Goal: Transaction & Acquisition: Book appointment/travel/reservation

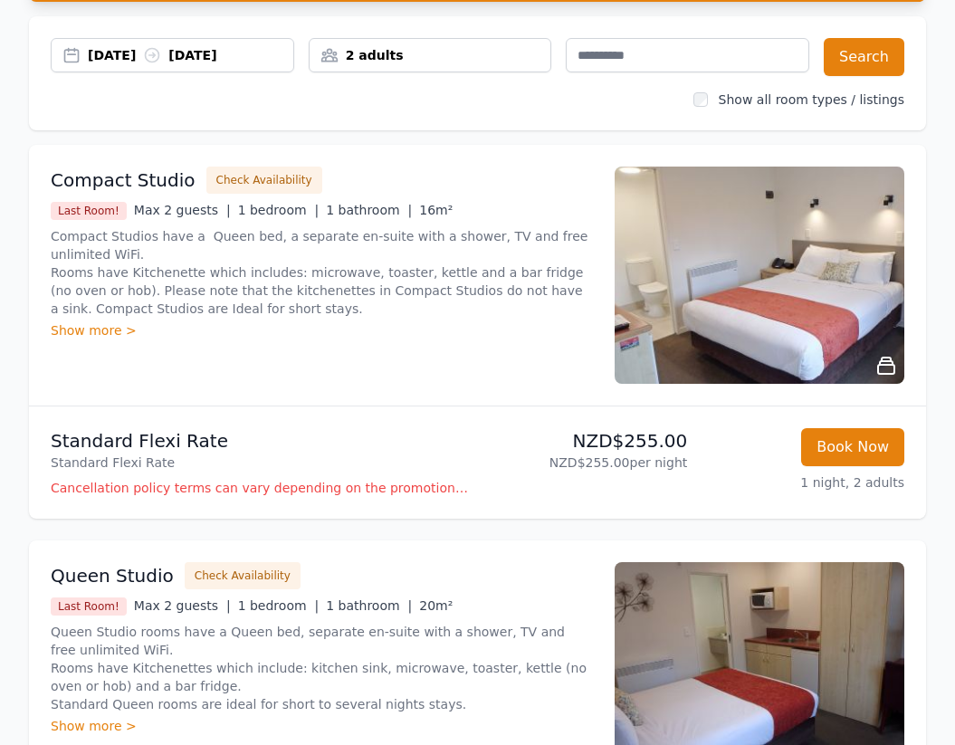
scroll to position [169, 0]
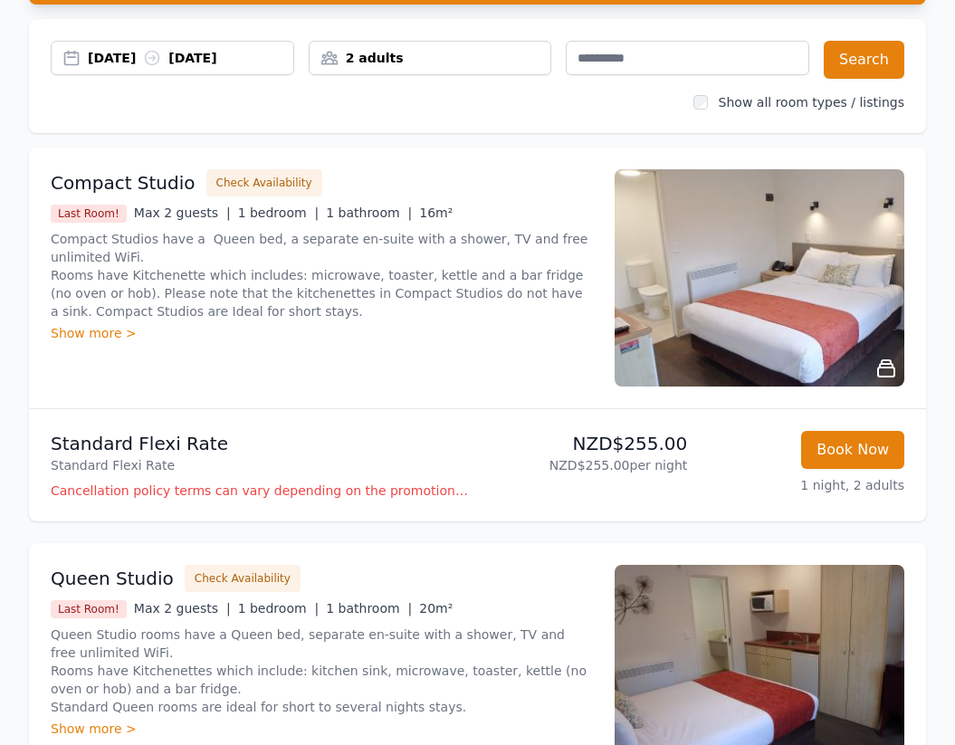
click at [425, 49] on div "2 adults" at bounding box center [430, 58] width 243 height 34
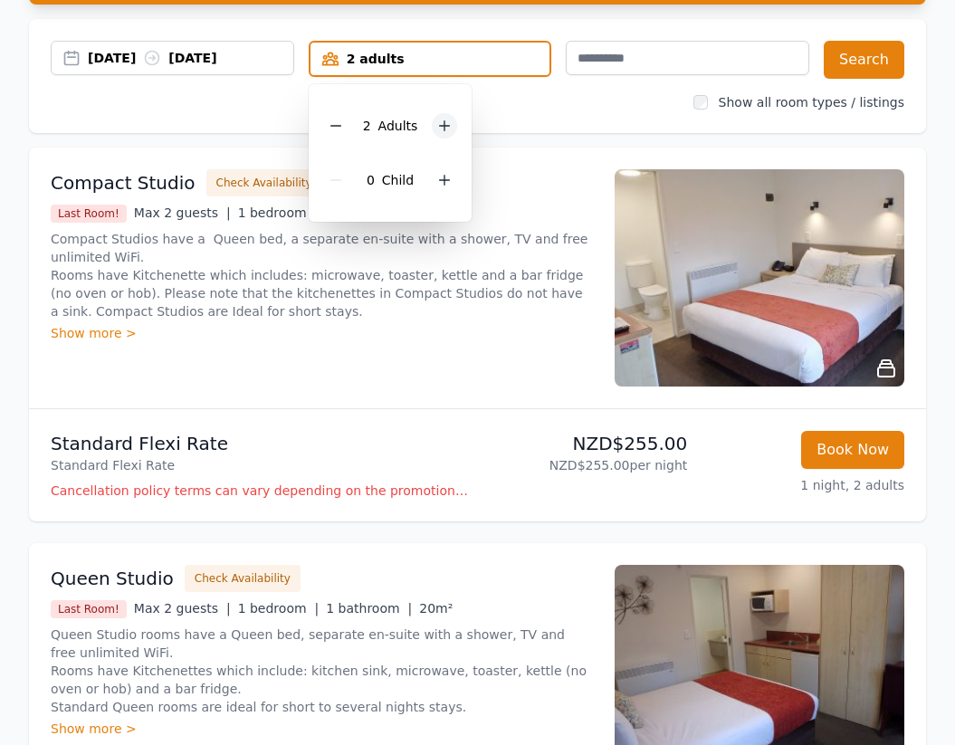
click at [448, 119] on icon at bounding box center [444, 126] width 14 height 14
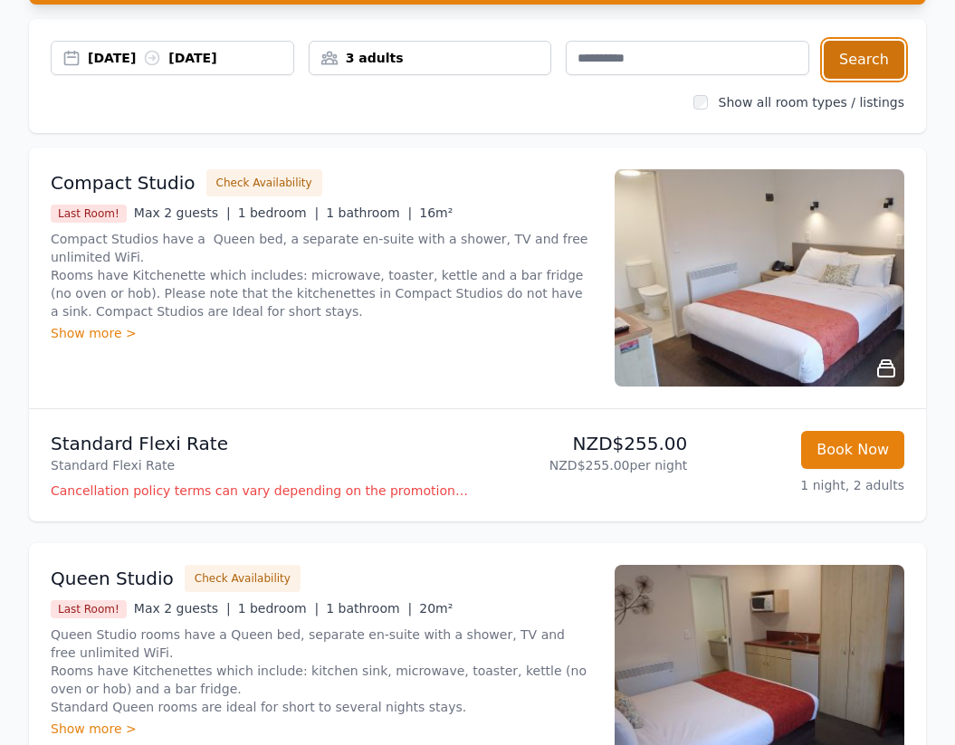
click at [839, 41] on button "Search" at bounding box center [864, 60] width 81 height 38
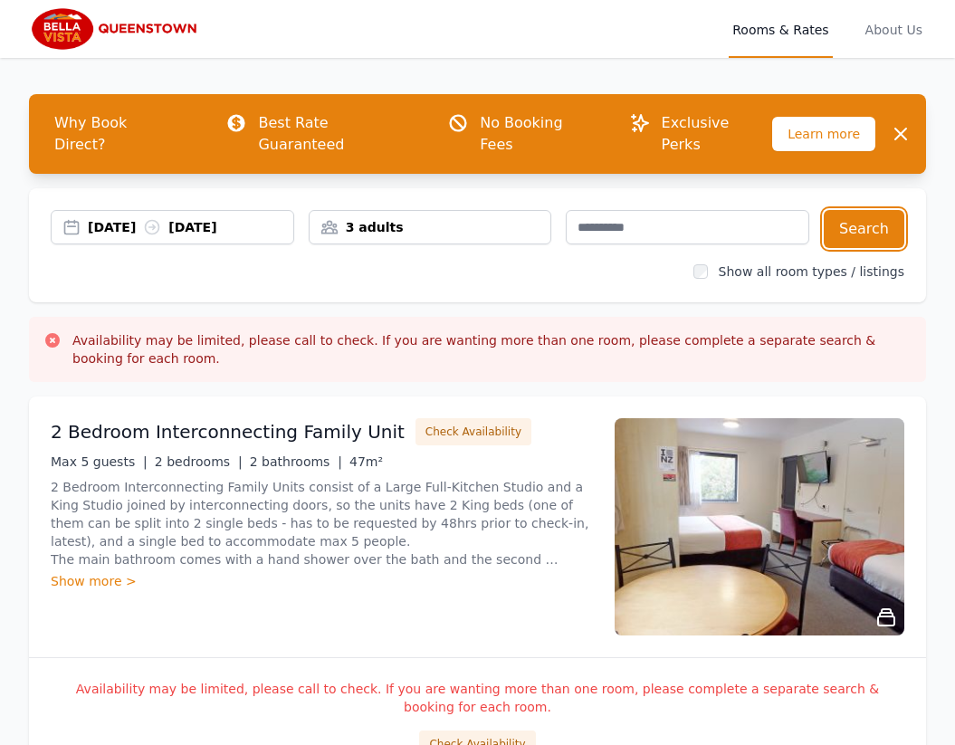
click at [243, 218] on div "18 Dec 2025 19 Dec 2025" at bounding box center [190, 227] width 205 height 18
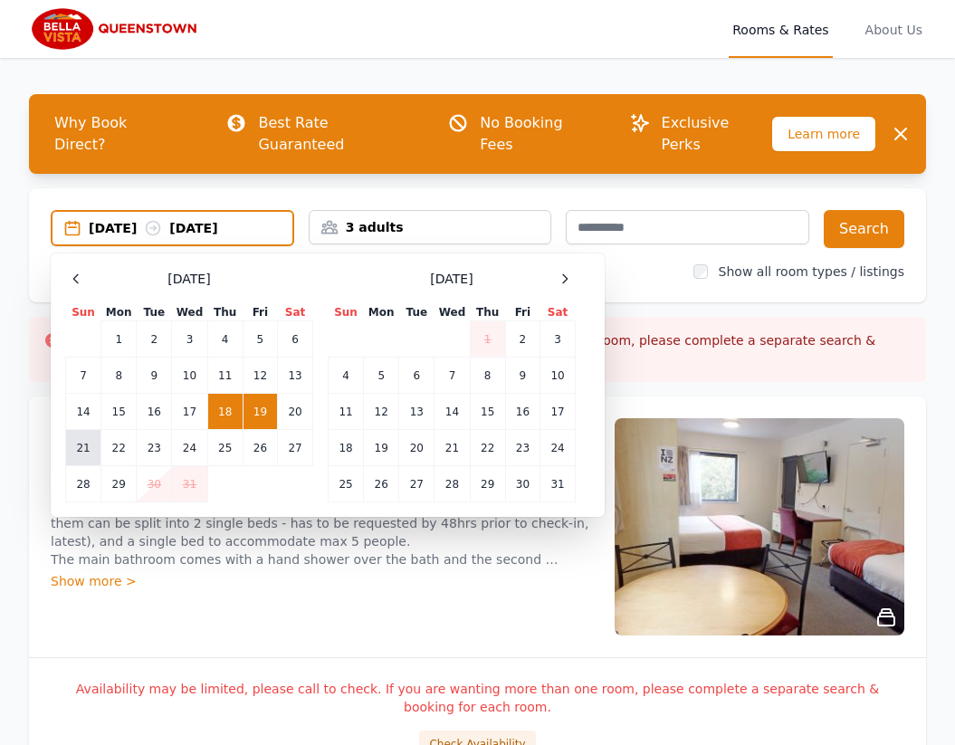
click at [93, 430] on td "21" at bounding box center [83, 448] width 35 height 36
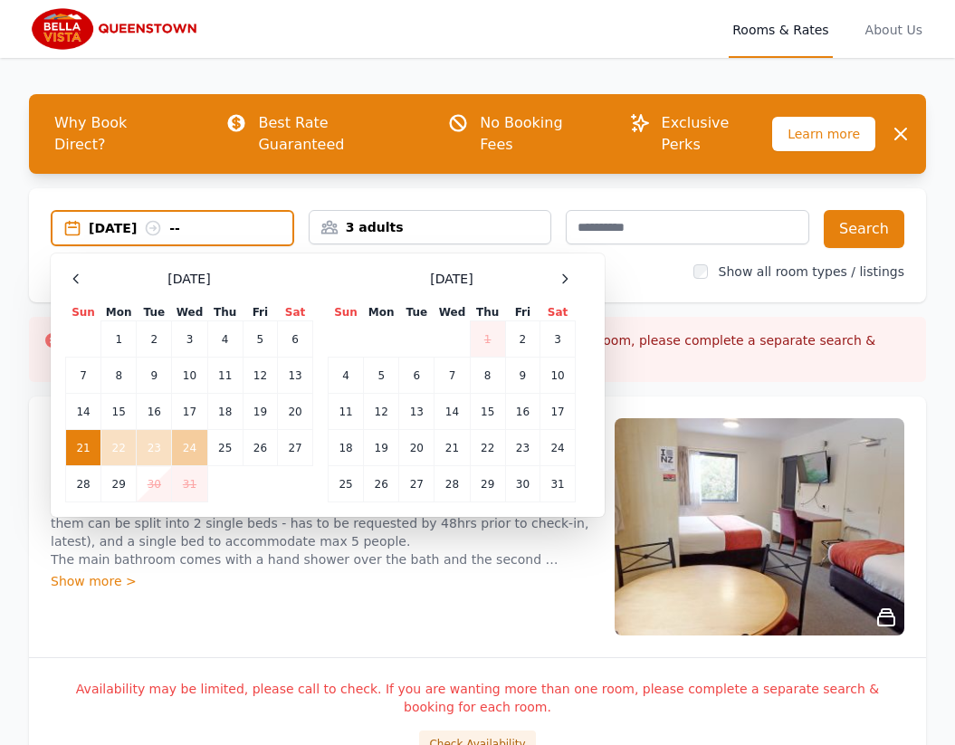
click at [192, 430] on td "24" at bounding box center [189, 448] width 35 height 36
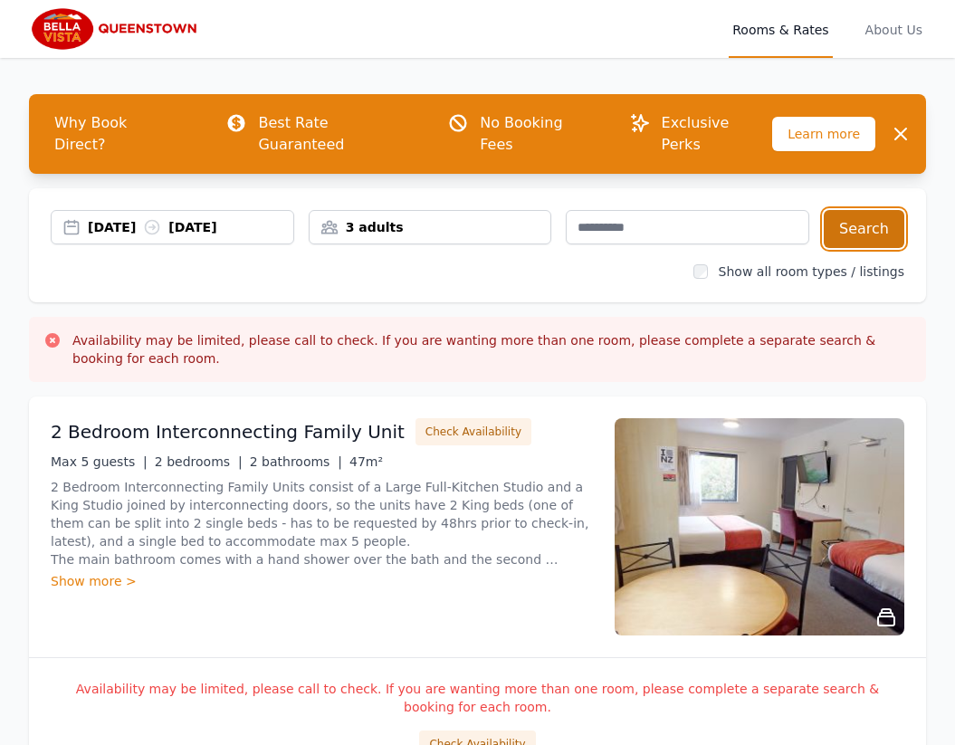
click at [873, 210] on button "Search" at bounding box center [864, 229] width 81 height 38
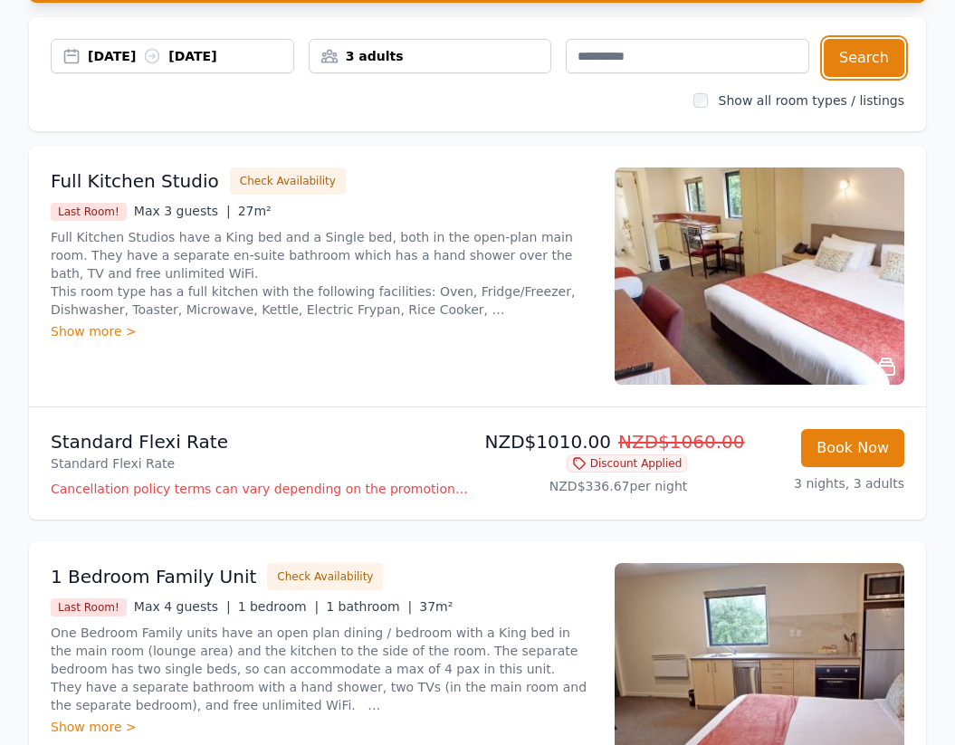
scroll to position [173, 0]
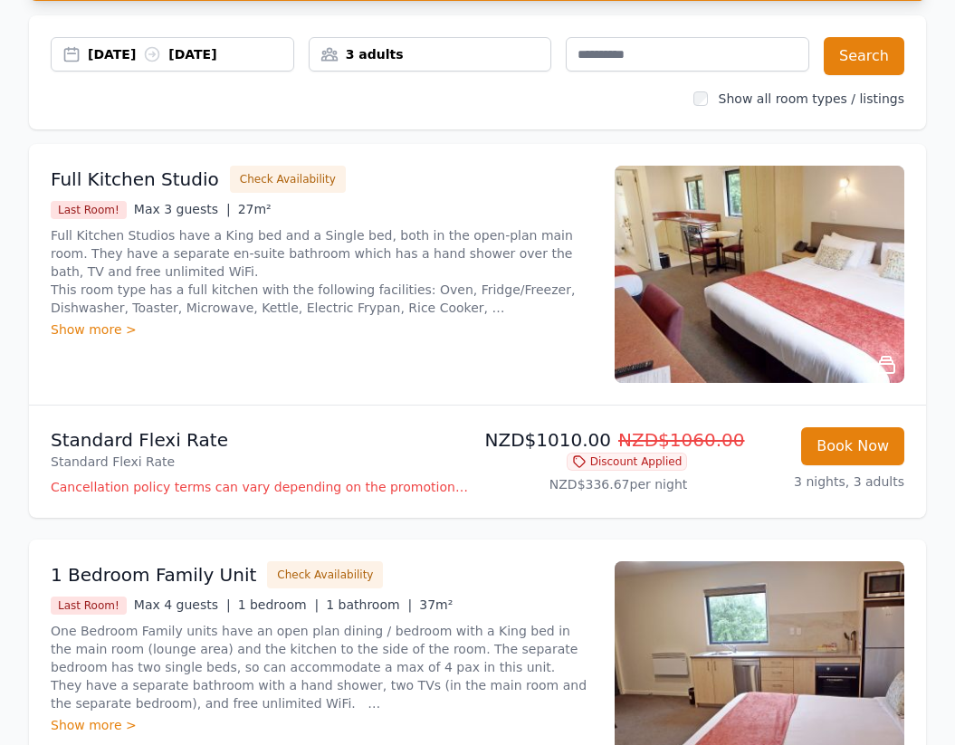
click at [757, 324] on img at bounding box center [759, 274] width 290 height 217
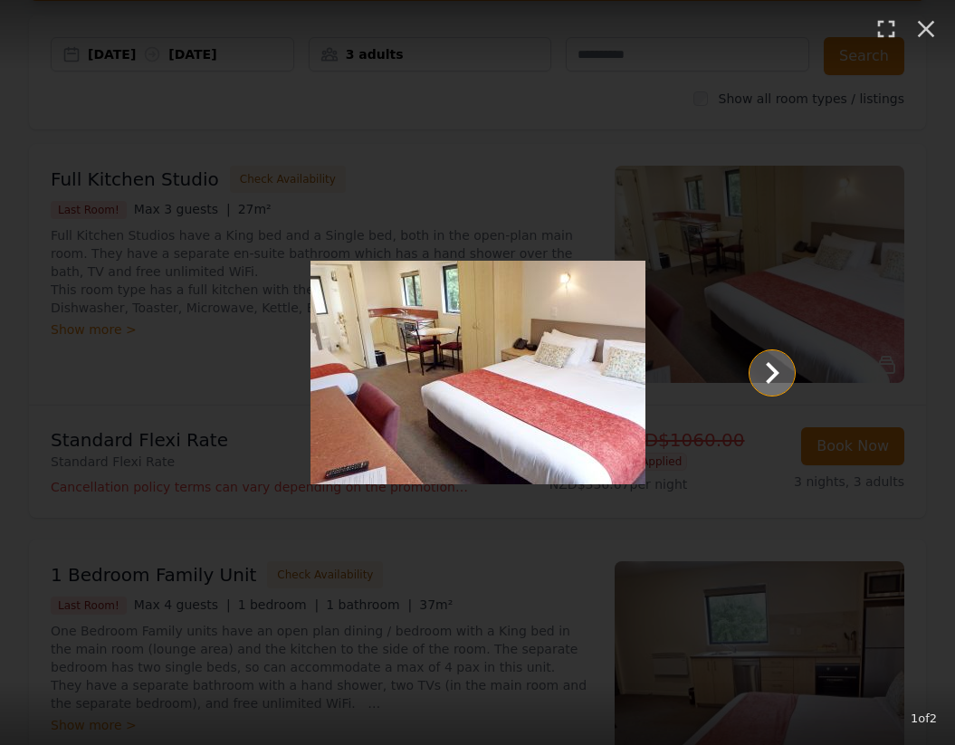
click at [763, 365] on icon "Show slide 2 of 2" at bounding box center [771, 372] width 43 height 43
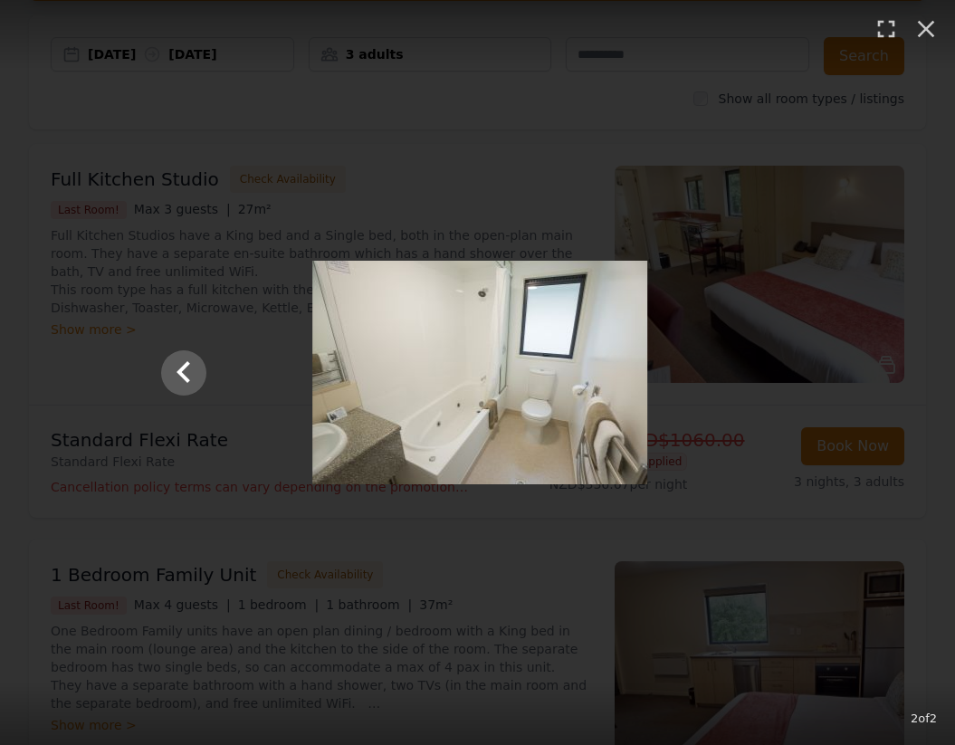
click at [763, 365] on div at bounding box center [480, 373] width 670 height 224
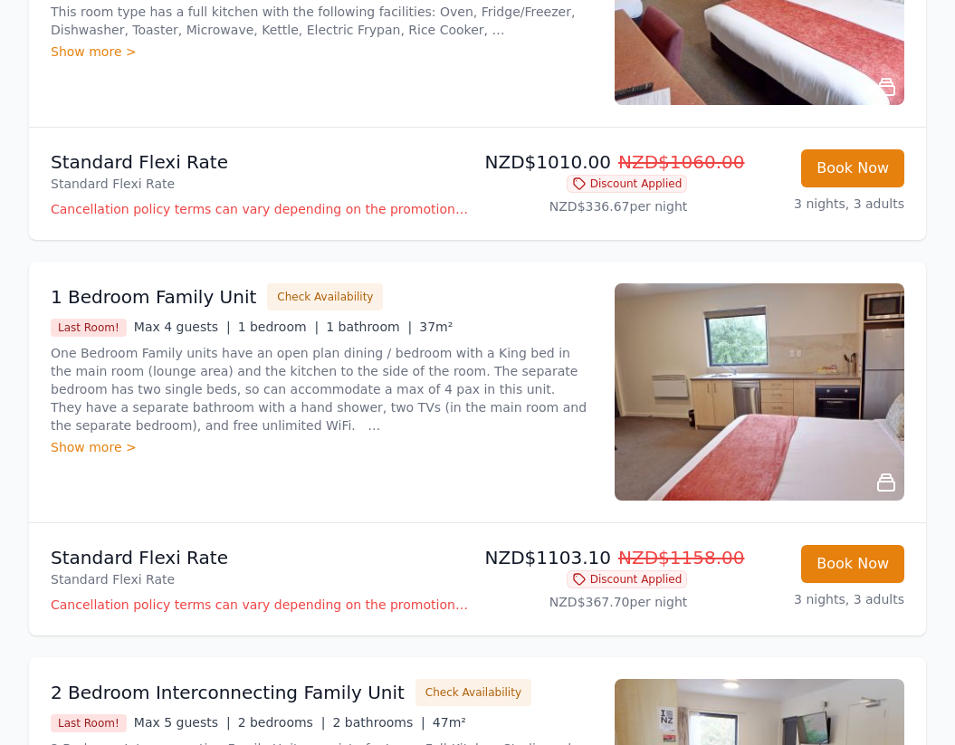
scroll to position [455, 0]
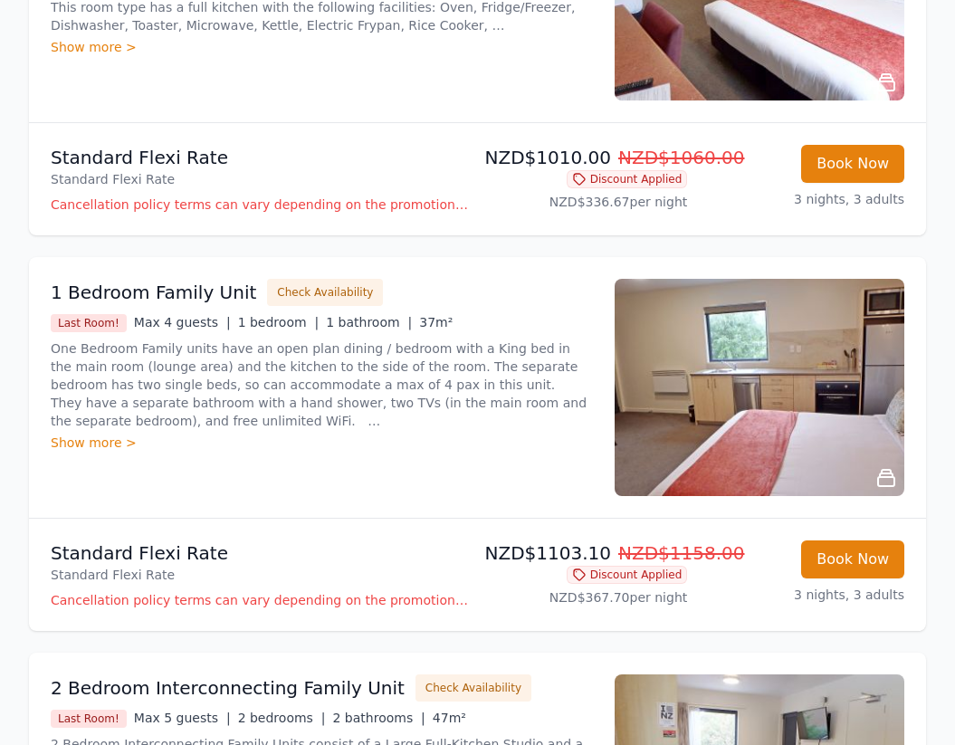
drag, startPoint x: 144, startPoint y: 325, endPoint x: 157, endPoint y: 370, distance: 47.2
click at [157, 370] on p "One Bedroom Family units have an open plan dining / bedroom with a King bed in …" at bounding box center [322, 384] width 542 height 90
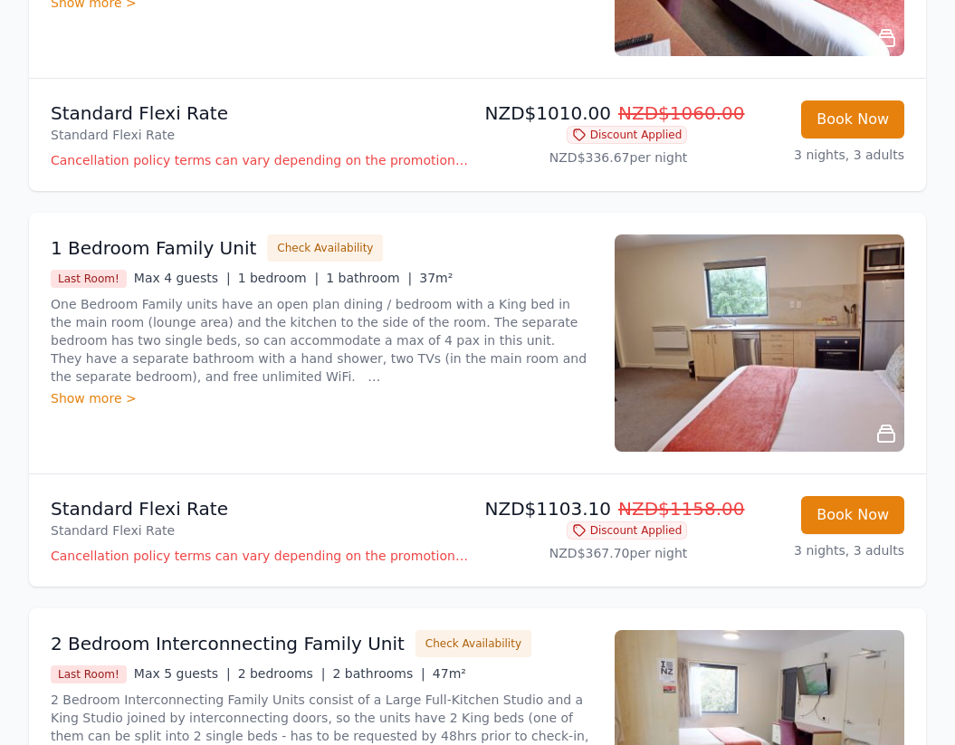
scroll to position [498, 0]
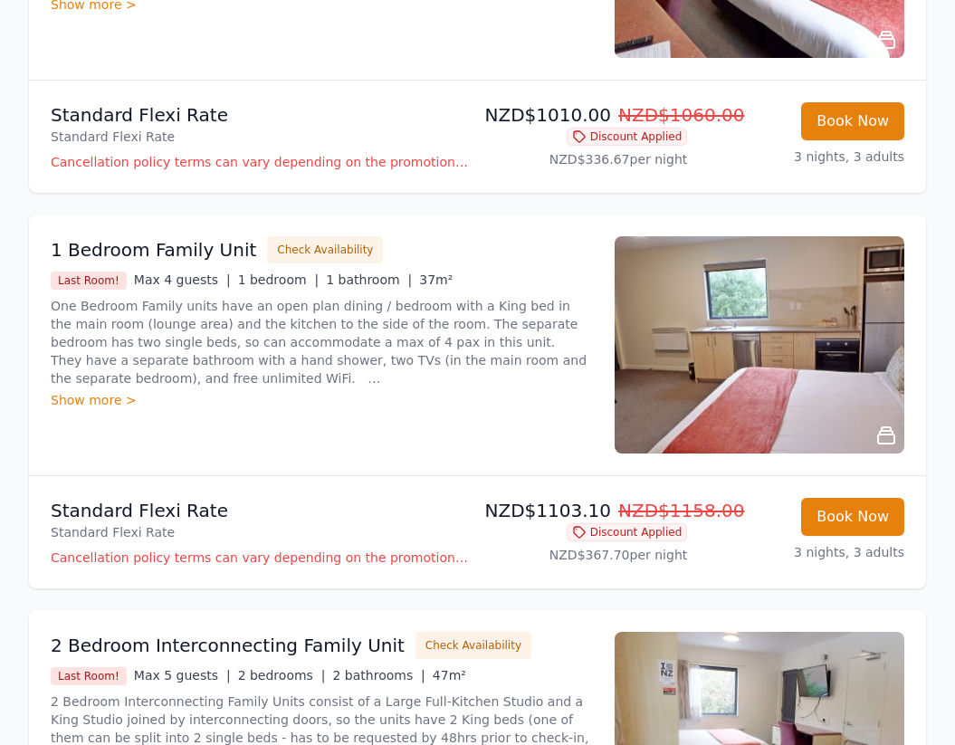
click at [118, 391] on div "Show more >" at bounding box center [322, 400] width 542 height 18
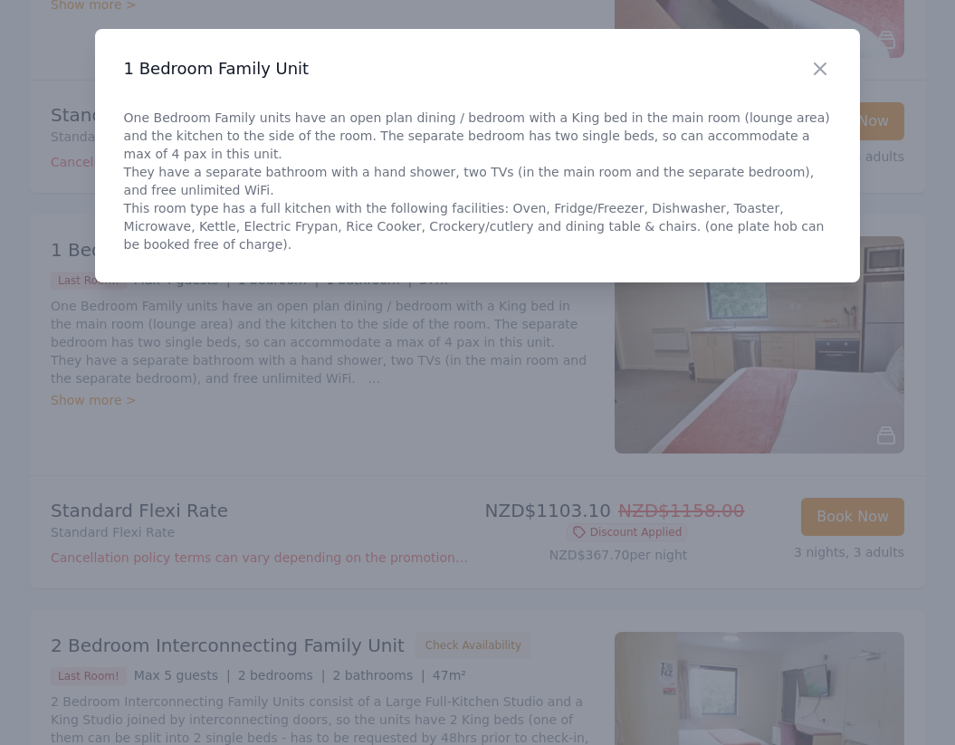
drag, startPoint x: 529, startPoint y: 446, endPoint x: 693, endPoint y: 365, distance: 182.9
click at [529, 446] on div at bounding box center [477, 372] width 955 height 745
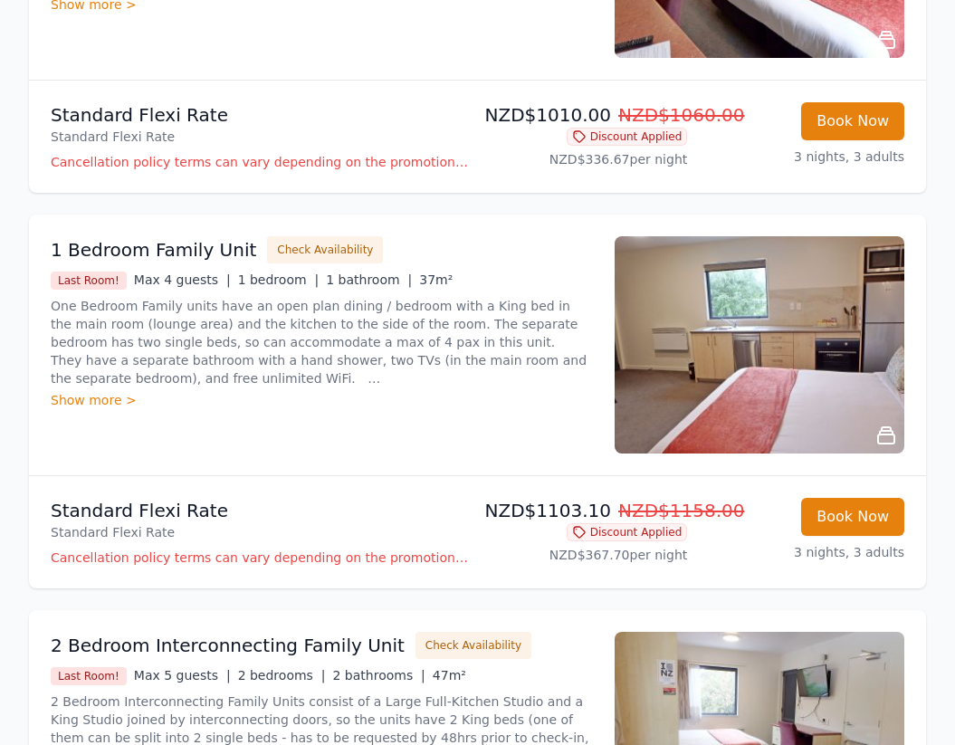
click at [735, 365] on img at bounding box center [759, 344] width 290 height 217
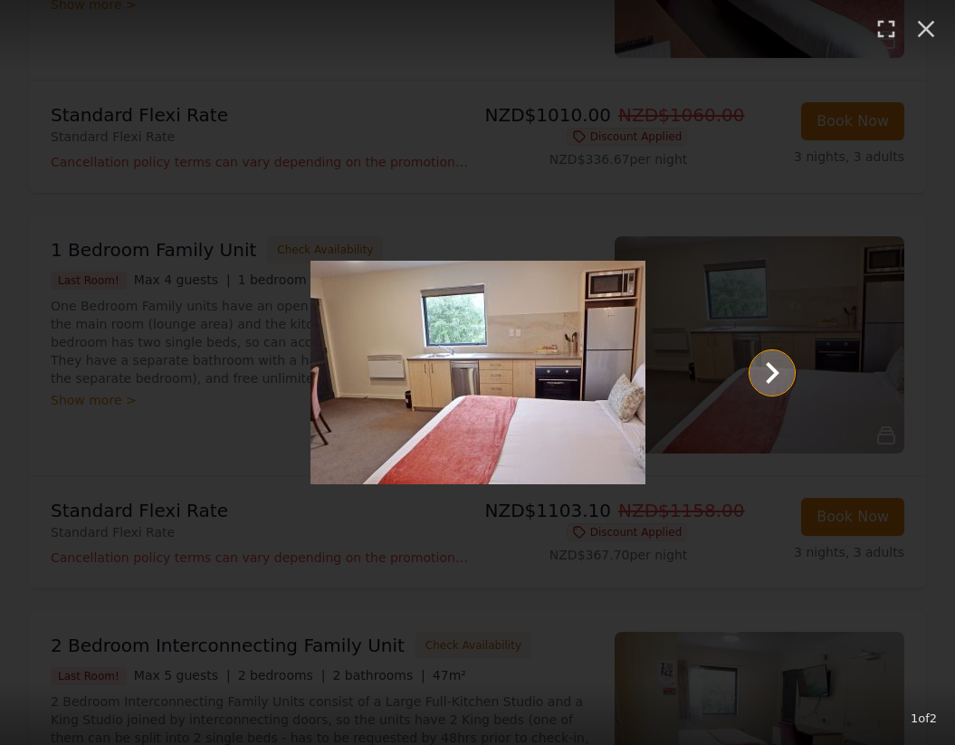
click at [780, 376] on icon "Show slide 2 of 2" at bounding box center [771, 372] width 43 height 43
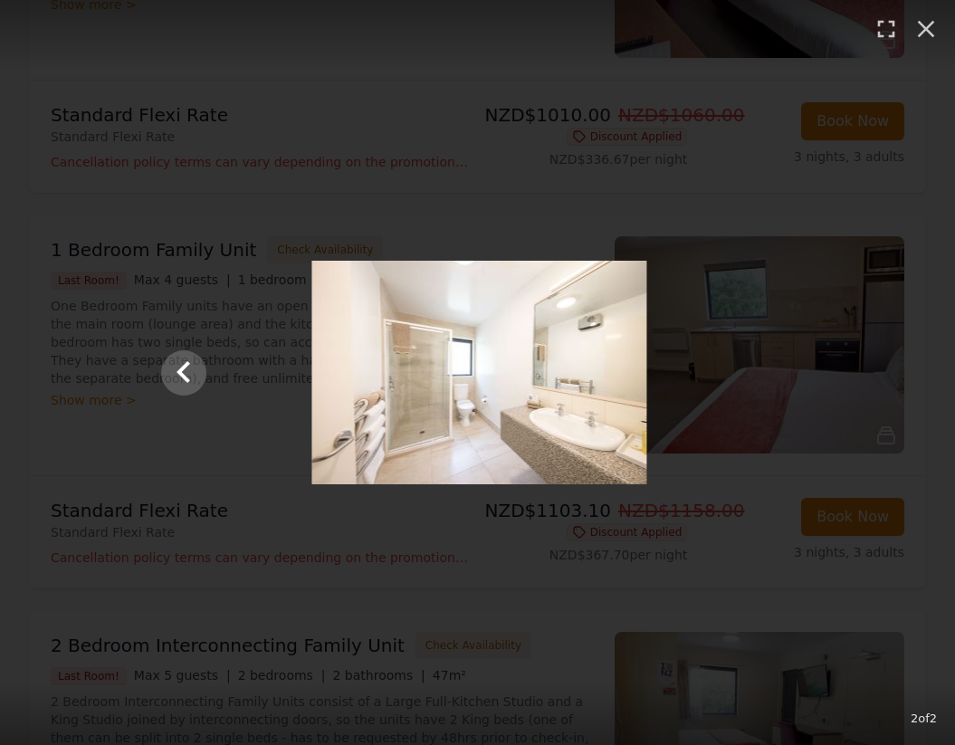
click at [780, 376] on div at bounding box center [479, 373] width 670 height 224
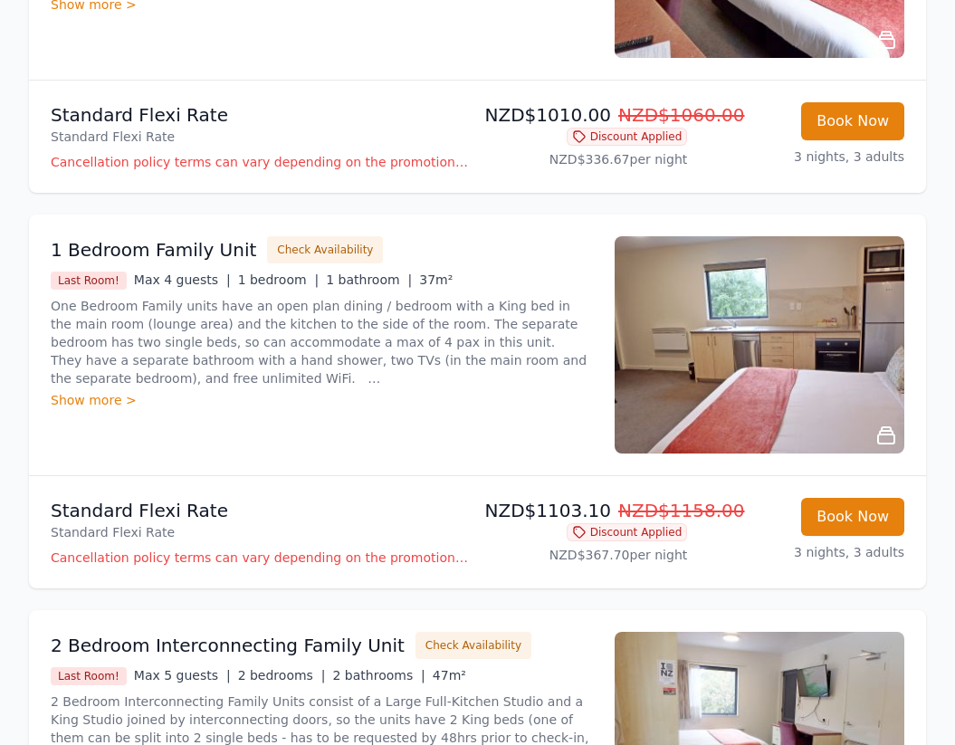
click at [801, 400] on img at bounding box center [759, 344] width 290 height 217
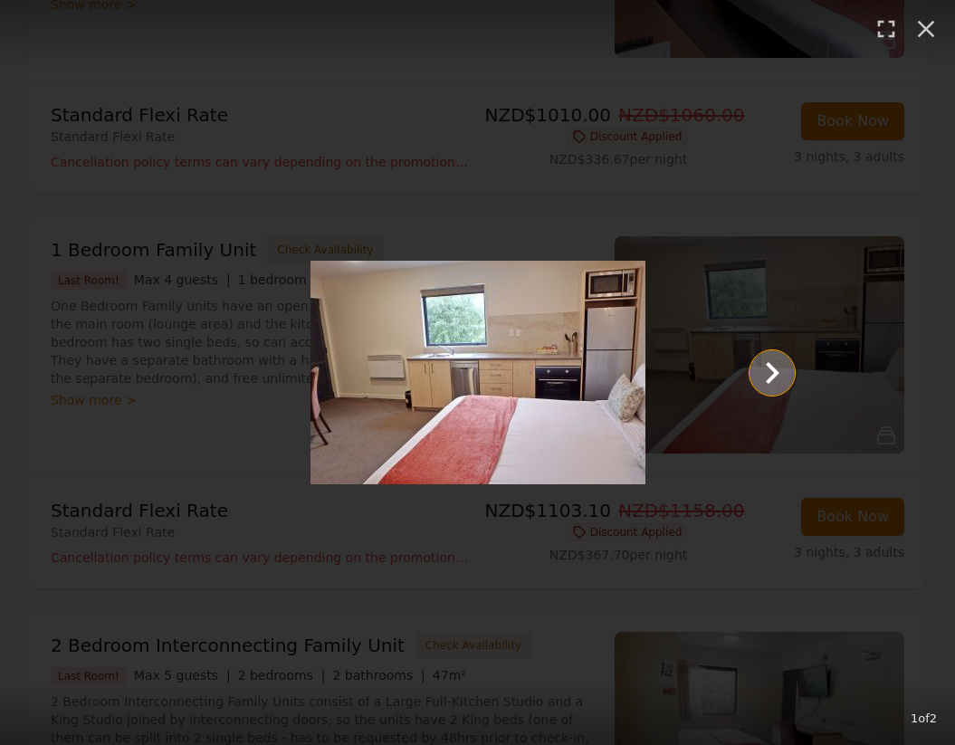
click at [767, 377] on icon "Show slide 2 of 2" at bounding box center [773, 373] width 14 height 22
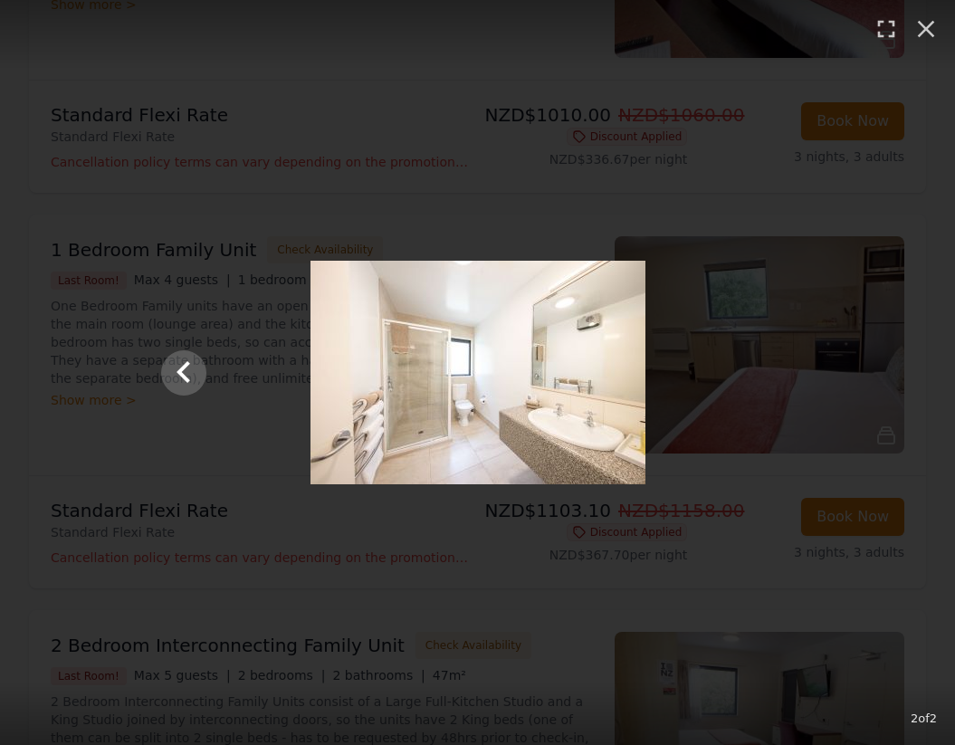
click at [221, 262] on div at bounding box center [478, 373] width 670 height 224
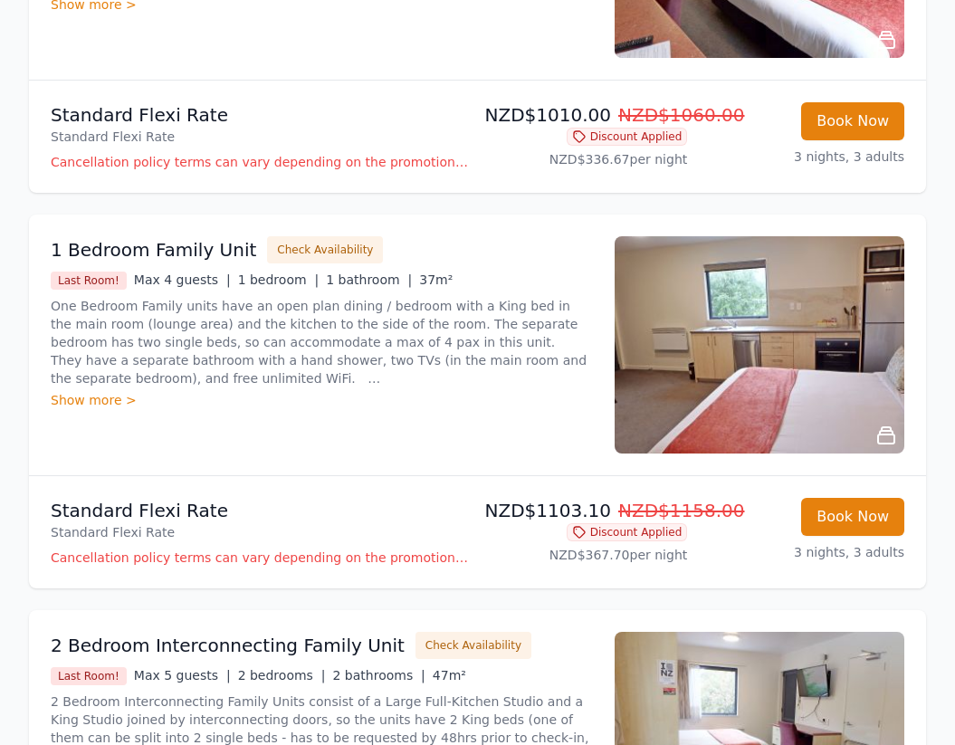
click at [232, 236] on div "1 Bedroom Family Unit Check Availability" at bounding box center [322, 249] width 542 height 27
click at [267, 236] on button "Check Availability" at bounding box center [325, 249] width 116 height 27
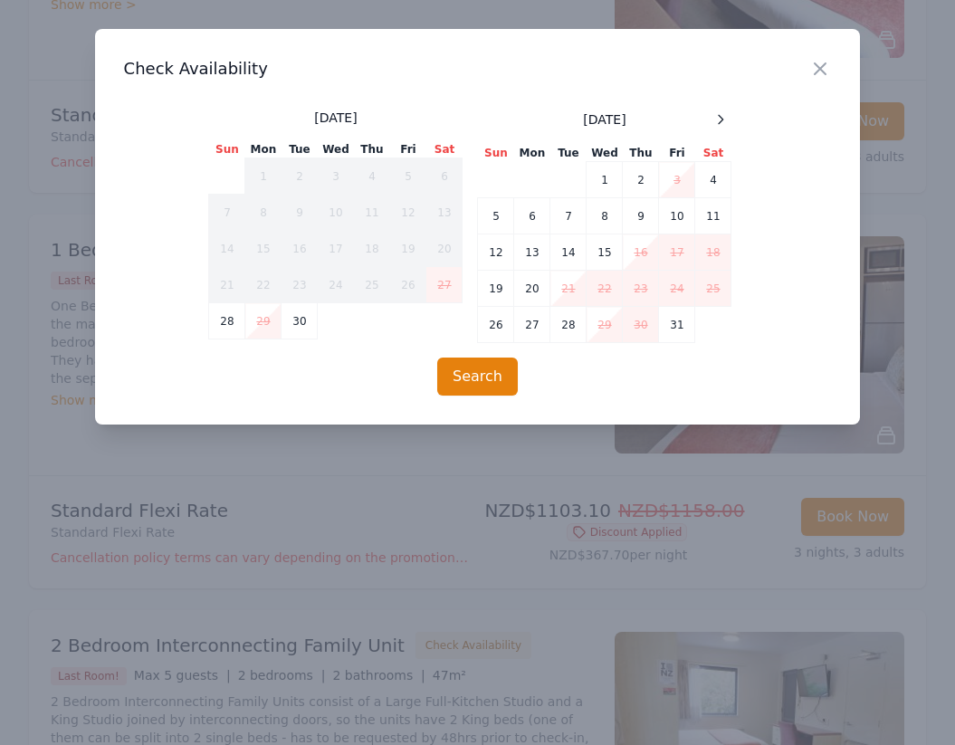
click at [354, 461] on div at bounding box center [477, 372] width 955 height 745
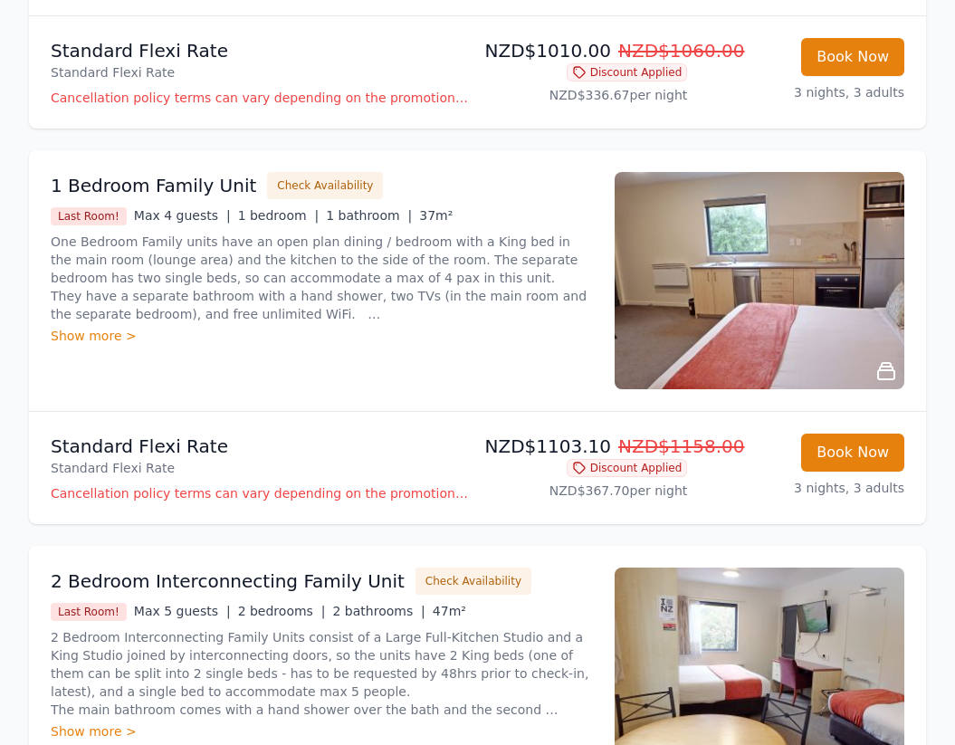
scroll to position [564, 0]
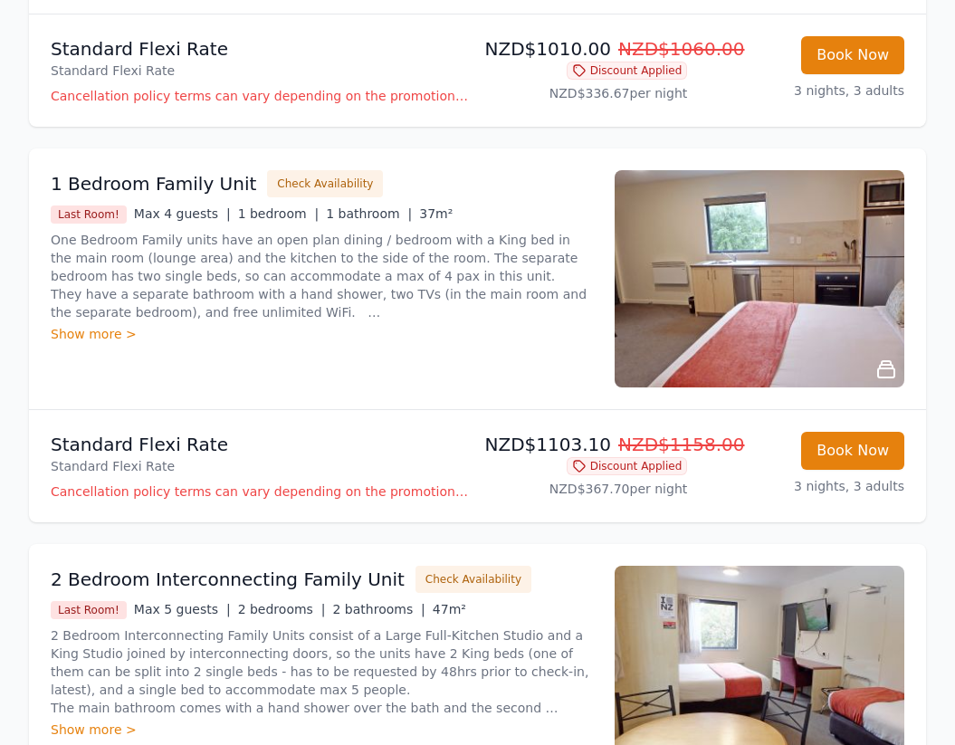
click at [71, 325] on div "Show more >" at bounding box center [322, 334] width 542 height 18
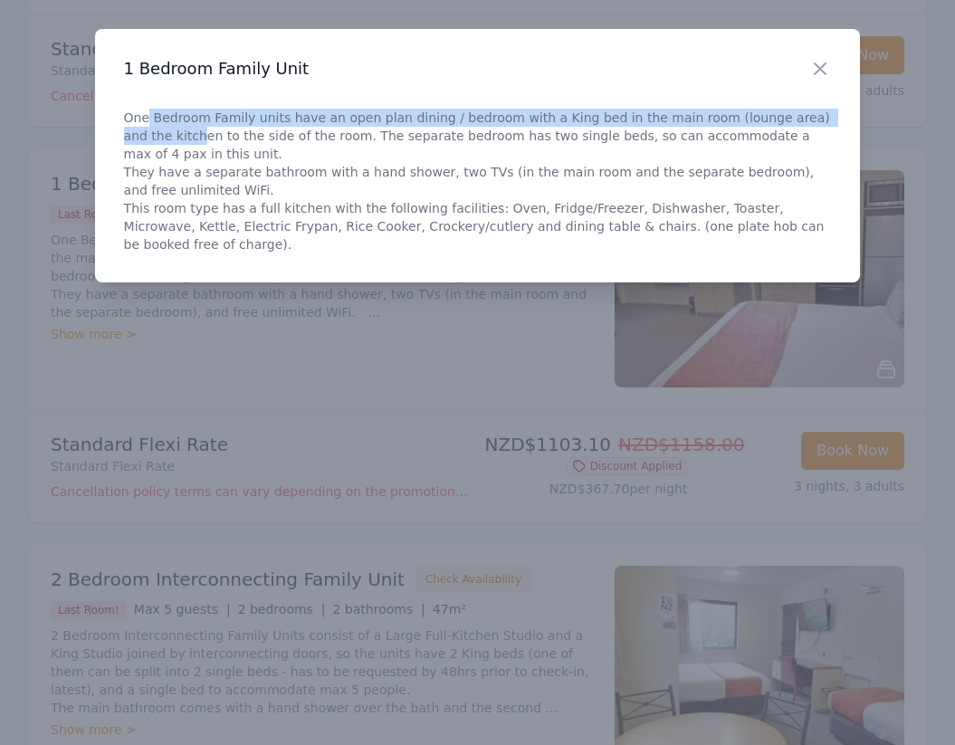
drag, startPoint x: 146, startPoint y: 115, endPoint x: 151, endPoint y: 141, distance: 26.8
click at [151, 141] on p "One Bedroom Family units have an open plan dining / bedroom with a King bed in …" at bounding box center [478, 181] width 708 height 145
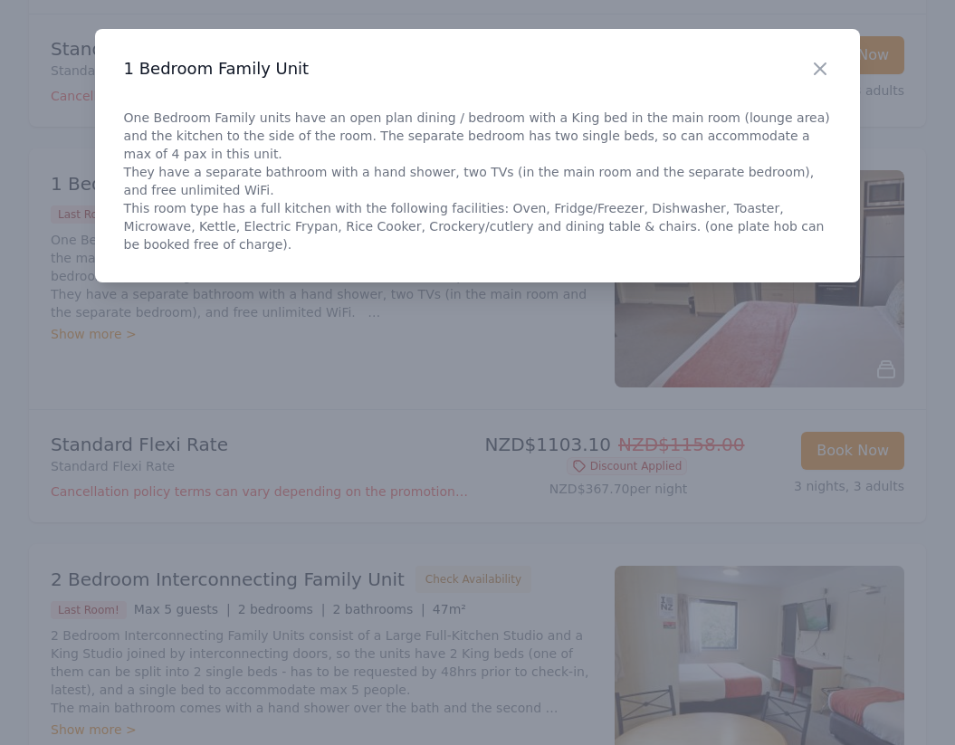
click at [180, 137] on p "One Bedroom Family units have an open plan dining / bedroom with a King bed in …" at bounding box center [478, 181] width 708 height 145
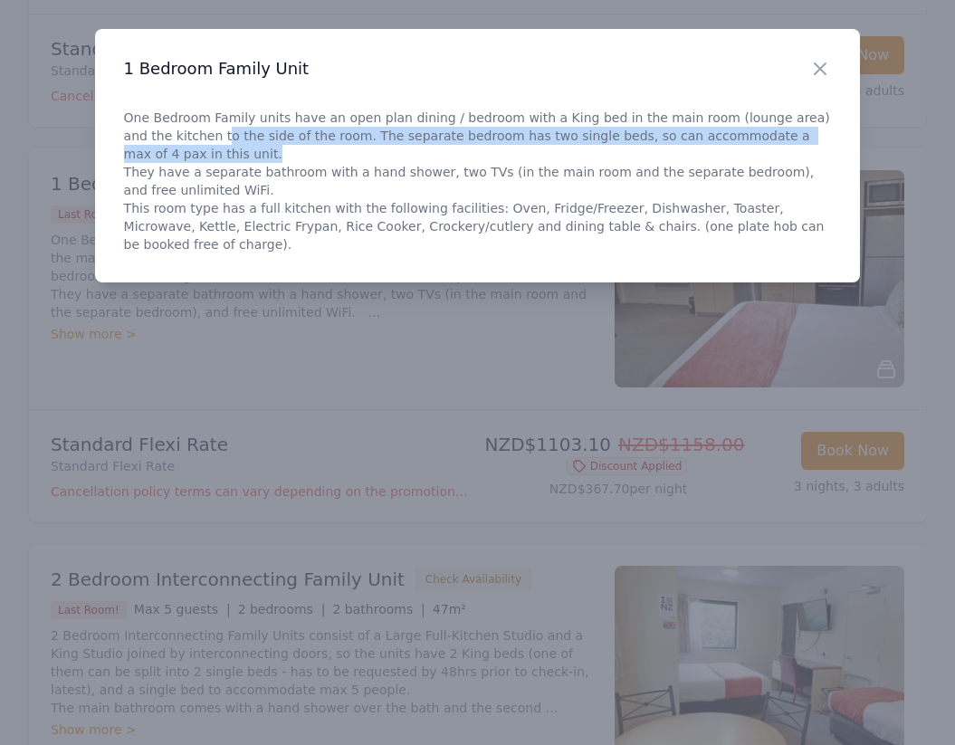
drag, startPoint x: 175, startPoint y: 135, endPoint x: 178, endPoint y: 152, distance: 17.6
click at [178, 152] on p "One Bedroom Family units have an open plan dining / bedroom with a King bed in …" at bounding box center [478, 181] width 708 height 145
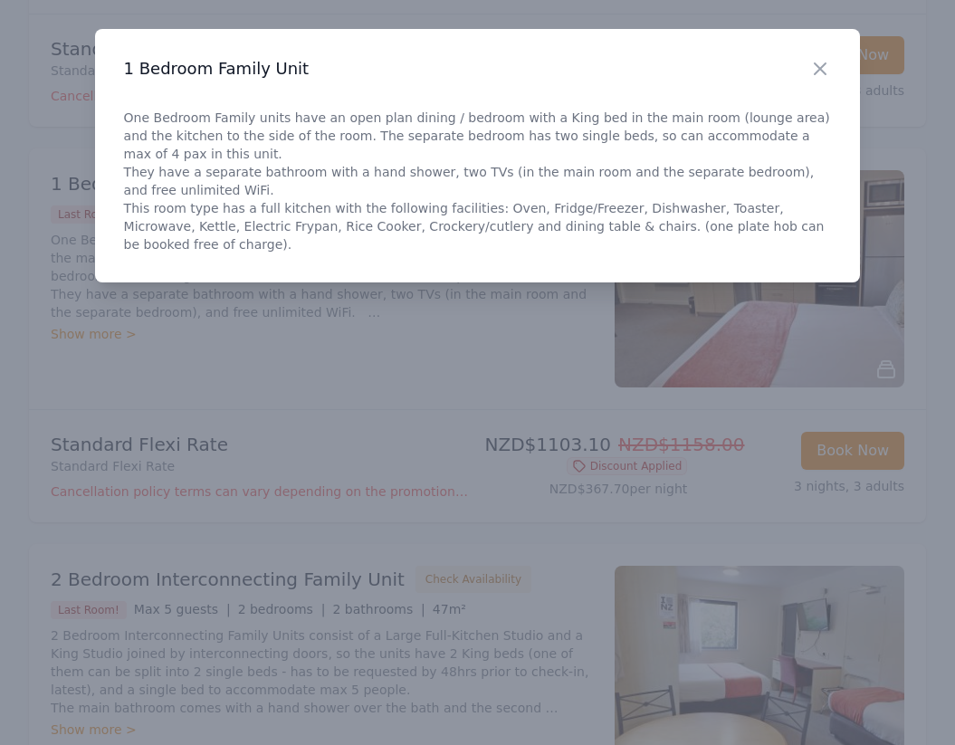
click at [191, 152] on p "One Bedroom Family units have an open plan dining / bedroom with a King bed in …" at bounding box center [478, 181] width 708 height 145
click at [240, 386] on div at bounding box center [477, 372] width 955 height 745
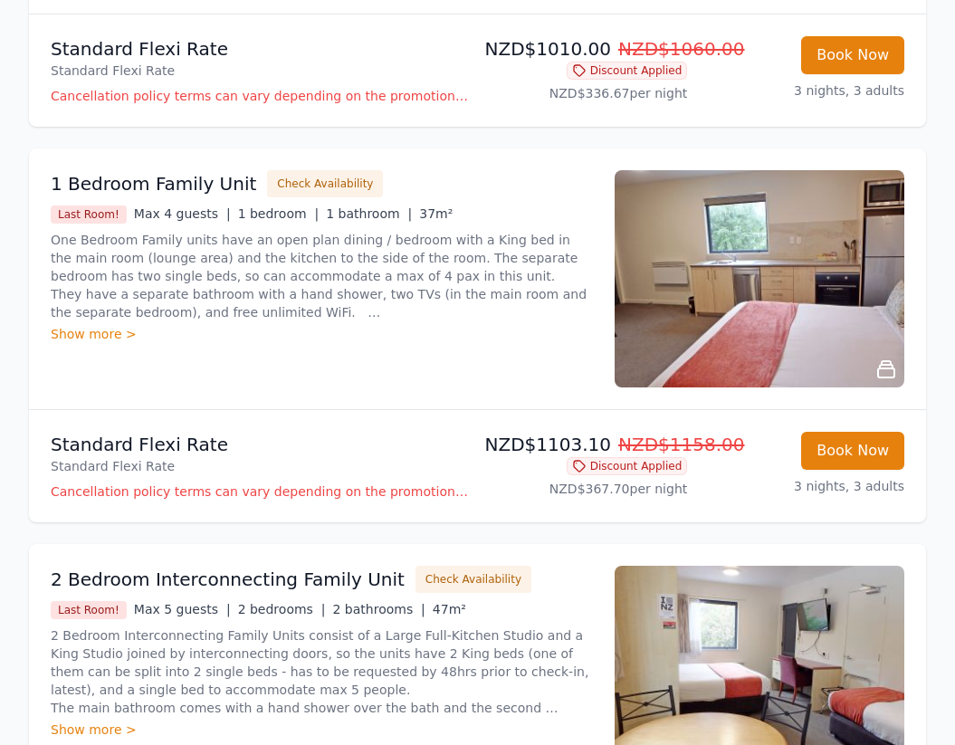
click at [693, 279] on img at bounding box center [759, 278] width 290 height 217
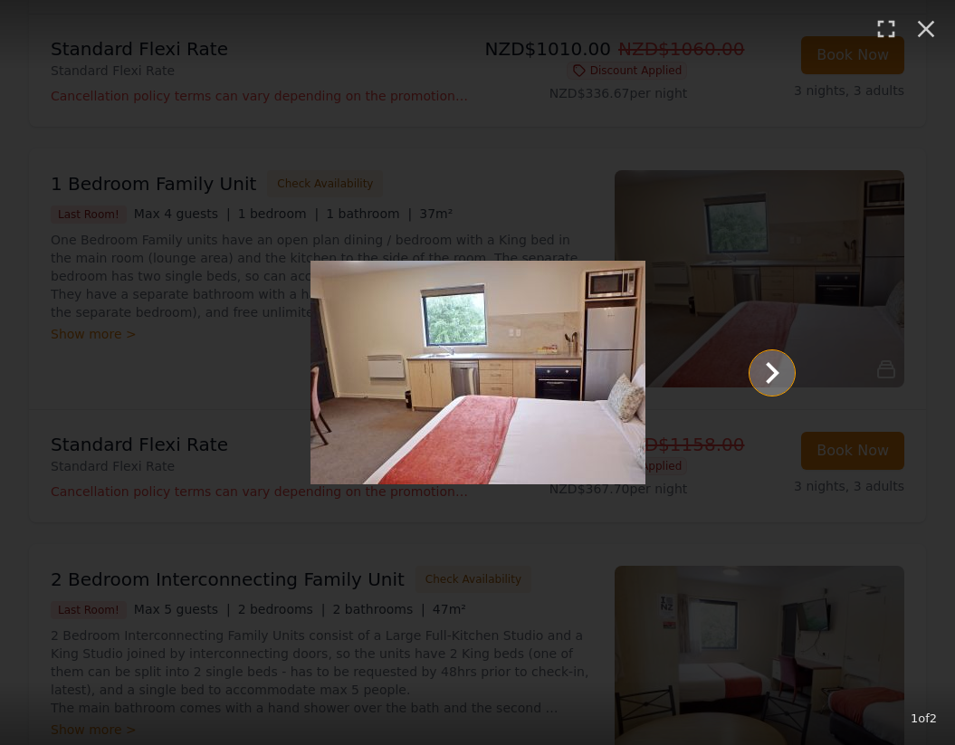
click at [772, 380] on icon "Show slide 2 of 2" at bounding box center [771, 372] width 43 height 43
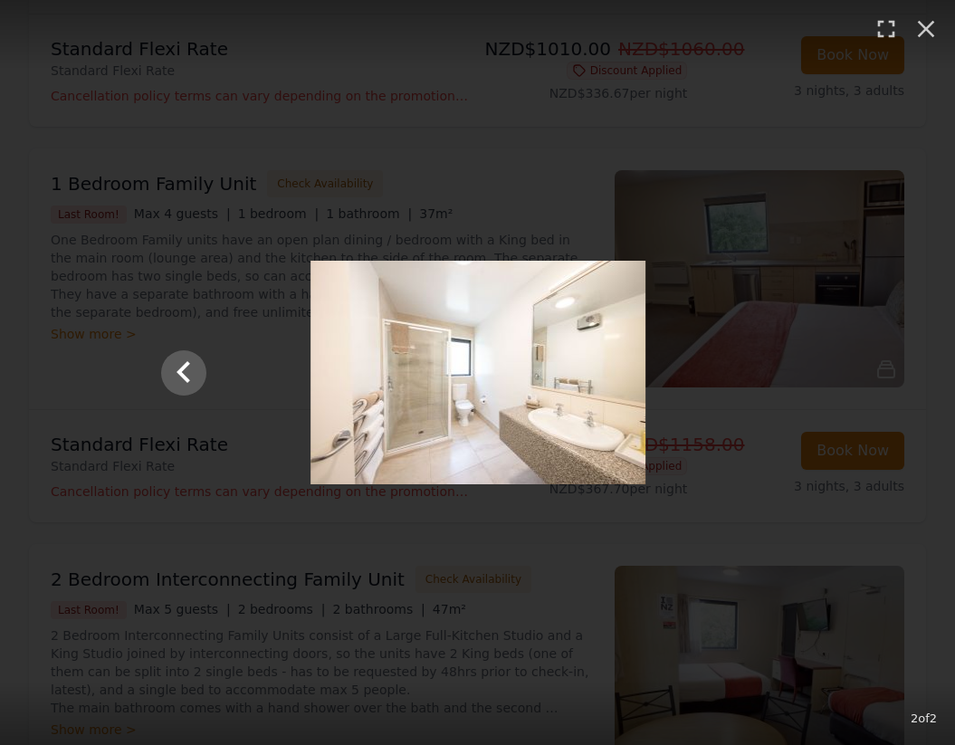
click at [805, 377] on div at bounding box center [478, 373] width 670 height 224
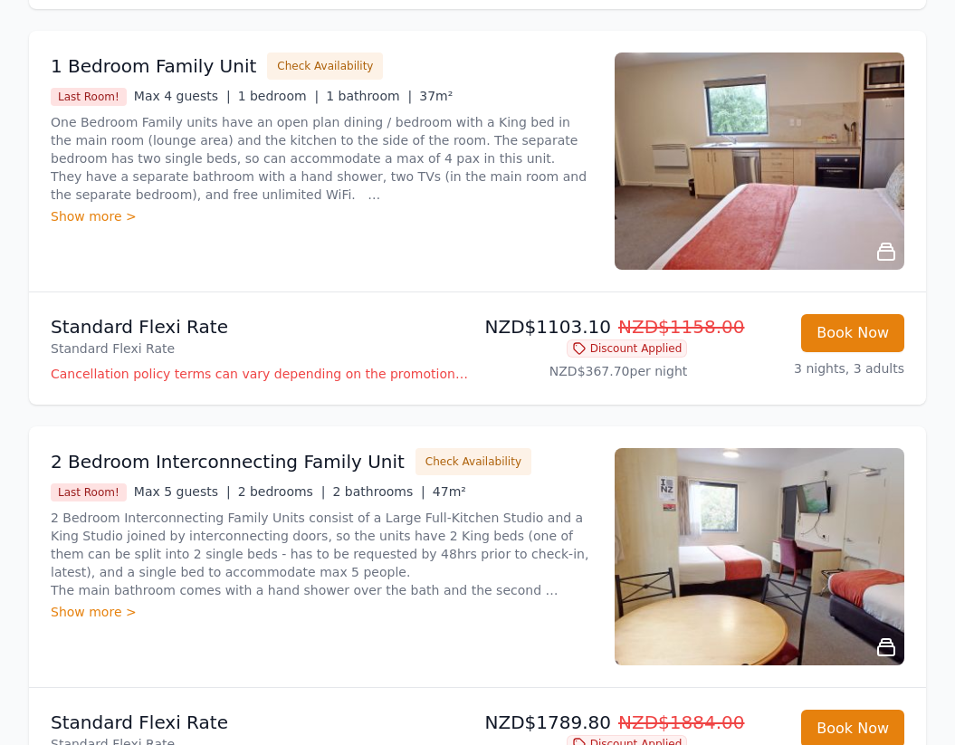
scroll to position [700, 0]
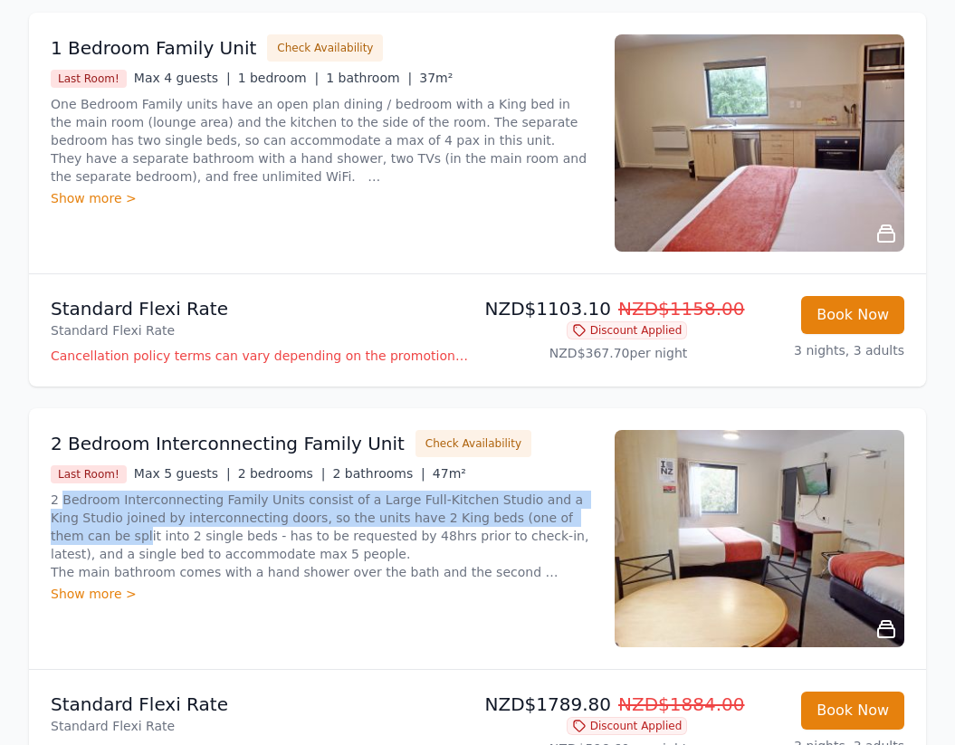
drag, startPoint x: 60, startPoint y: 483, endPoint x: 66, endPoint y: 508, distance: 25.2
click at [66, 508] on p "2 Bedroom Interconnecting Family Units consist of a Large Full-Kitchen Studio a…" at bounding box center [322, 535] width 542 height 90
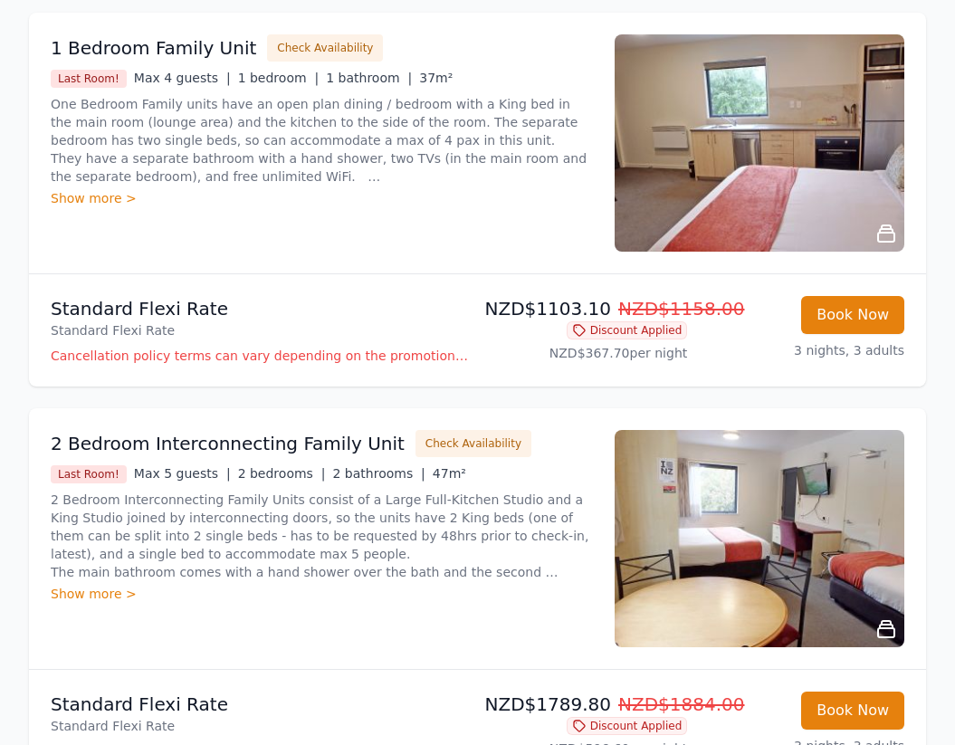
click at [505, 540] on p "2 Bedroom Interconnecting Family Units consist of a Large Full-Kitchen Studio a…" at bounding box center [322, 535] width 542 height 90
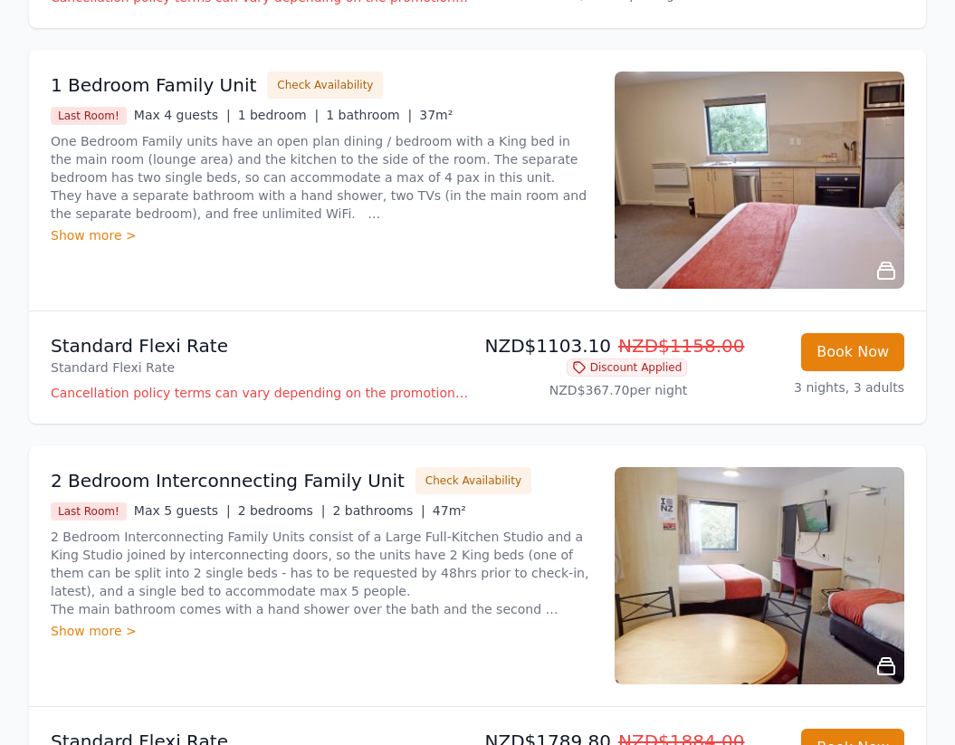
scroll to position [670, 0]
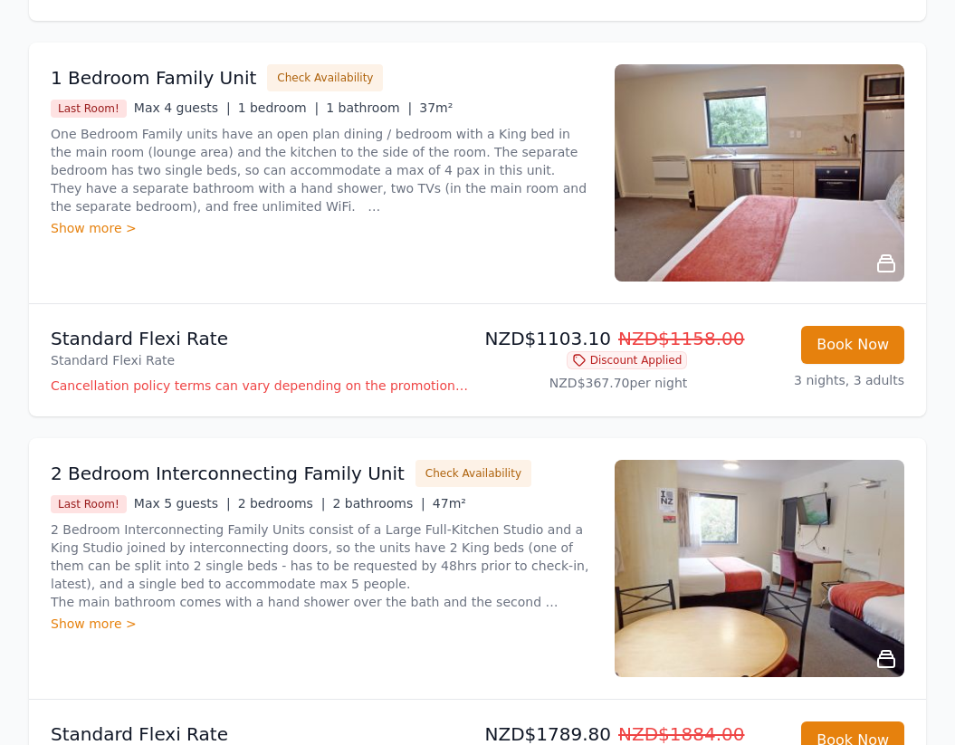
click at [635, 551] on img at bounding box center [759, 568] width 290 height 217
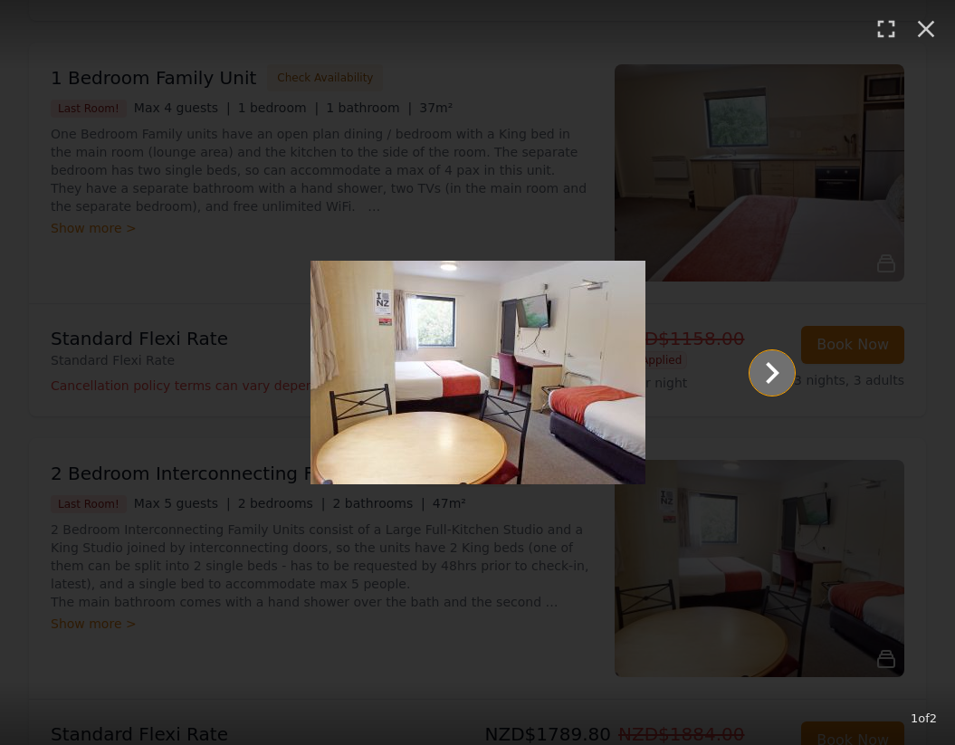
click at [755, 382] on icon "Show slide 2 of 2" at bounding box center [771, 372] width 43 height 43
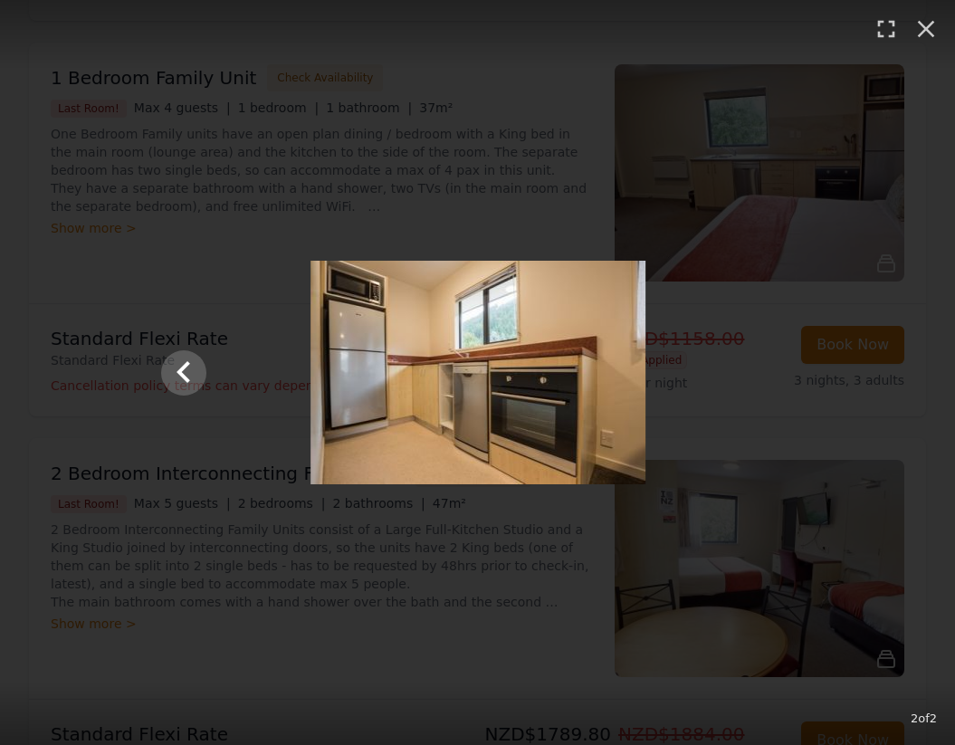
click at [755, 382] on div at bounding box center [478, 373] width 670 height 224
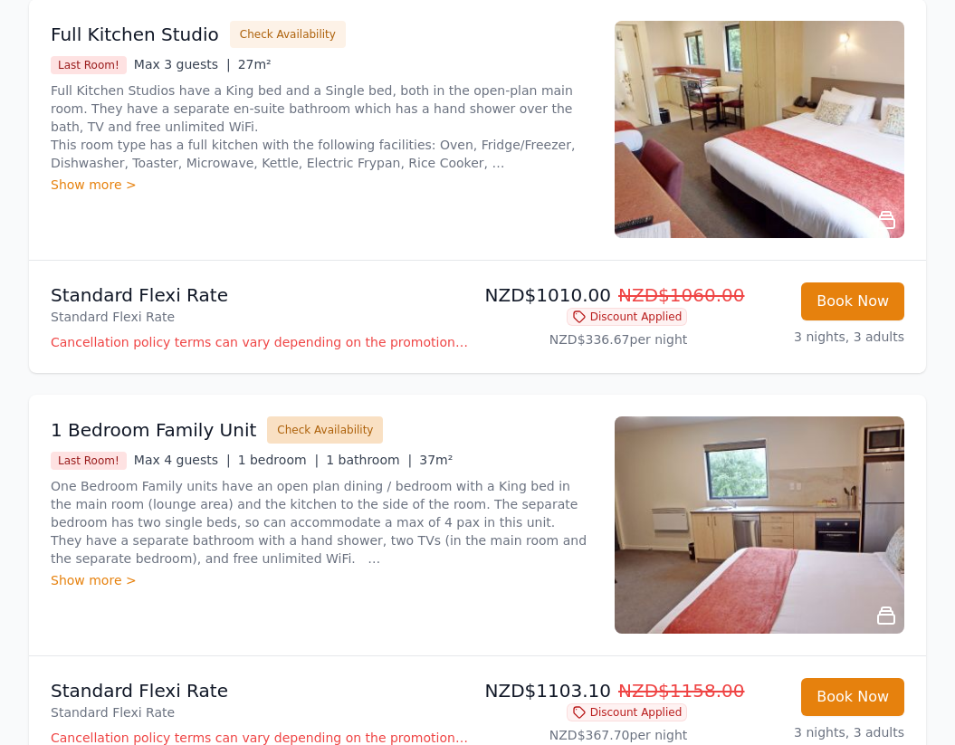
scroll to position [327, 0]
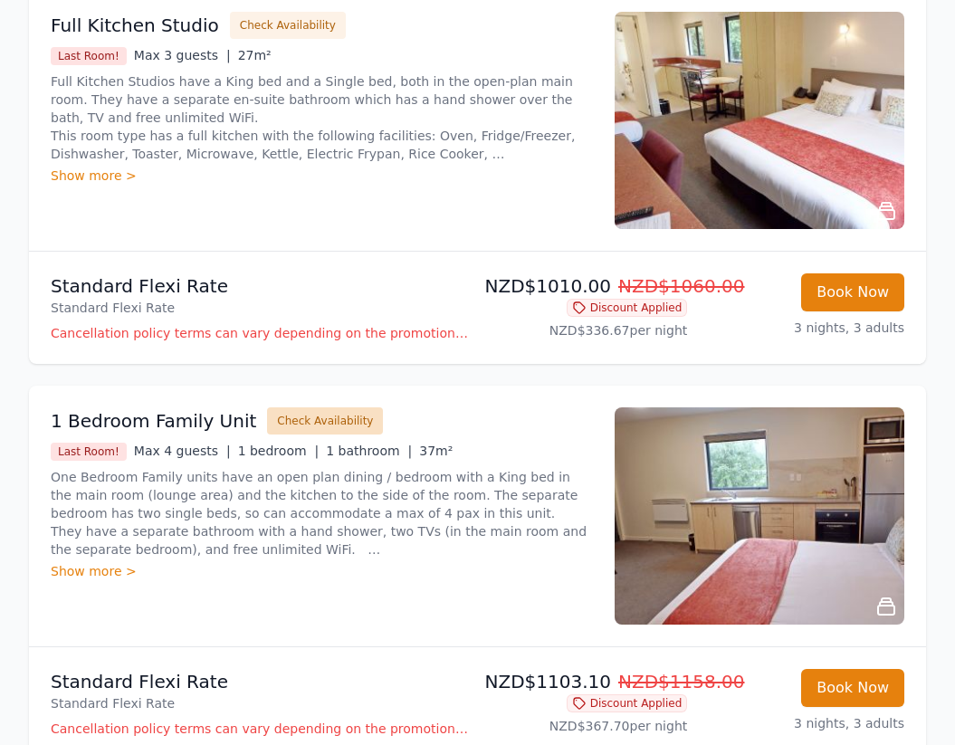
click at [267, 407] on button "Check Availability" at bounding box center [325, 420] width 116 height 27
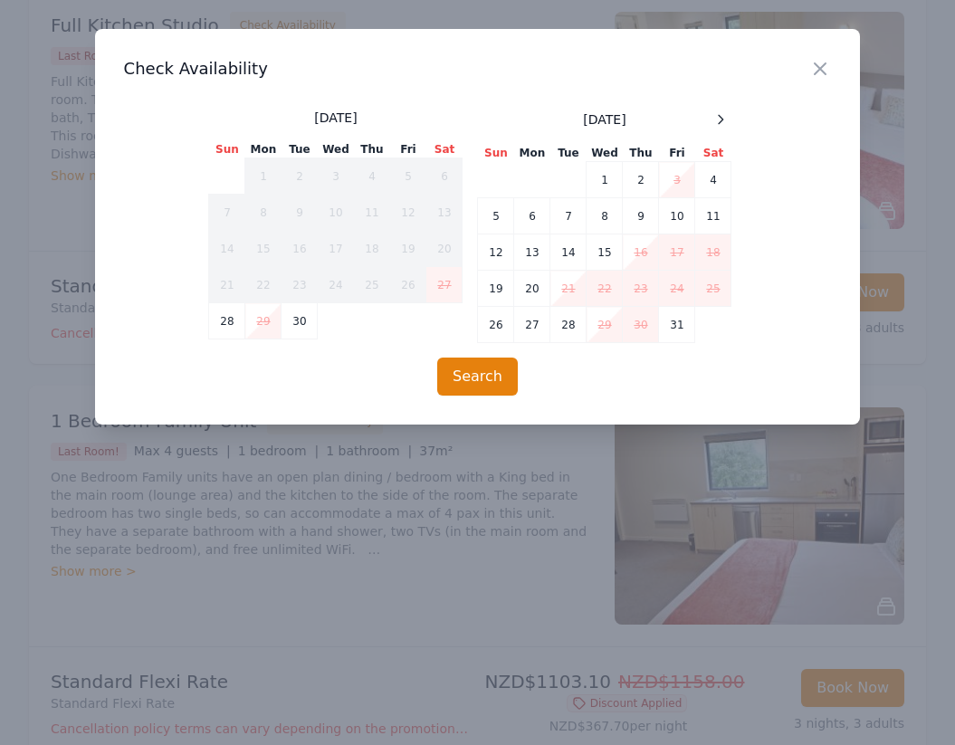
click at [460, 402] on div "Close Check Availability September 2025 Sun Mon Tue Wed Thu Fri Sat 1 2 3 4 5 6…" at bounding box center [478, 226] width 766 height 395
click at [457, 381] on button "Search" at bounding box center [477, 376] width 81 height 38
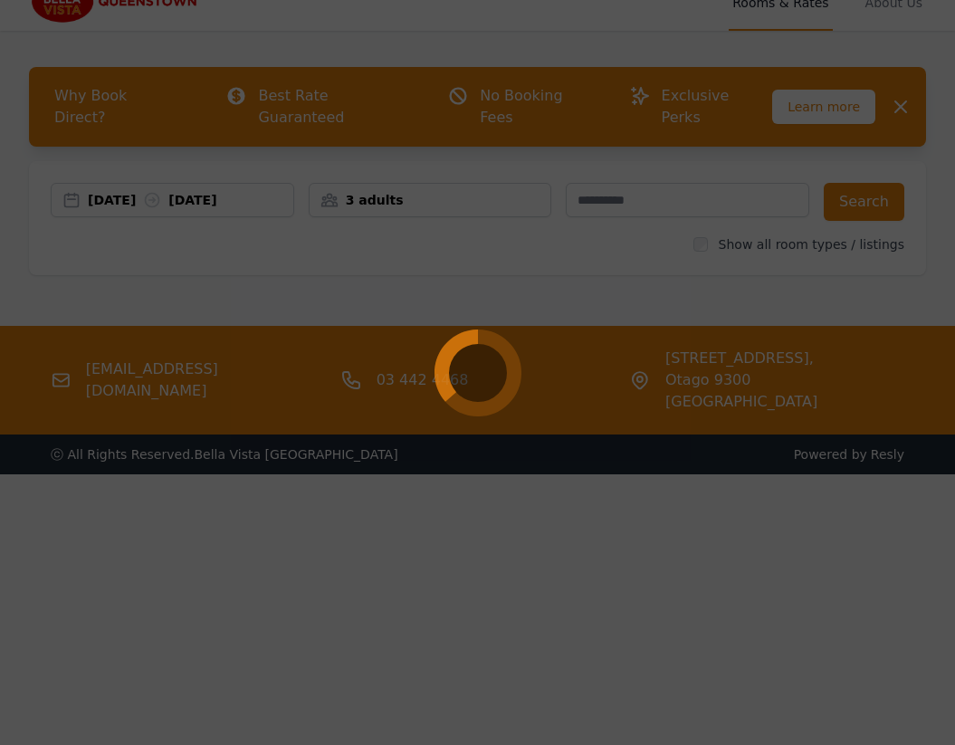
scroll to position [0, 0]
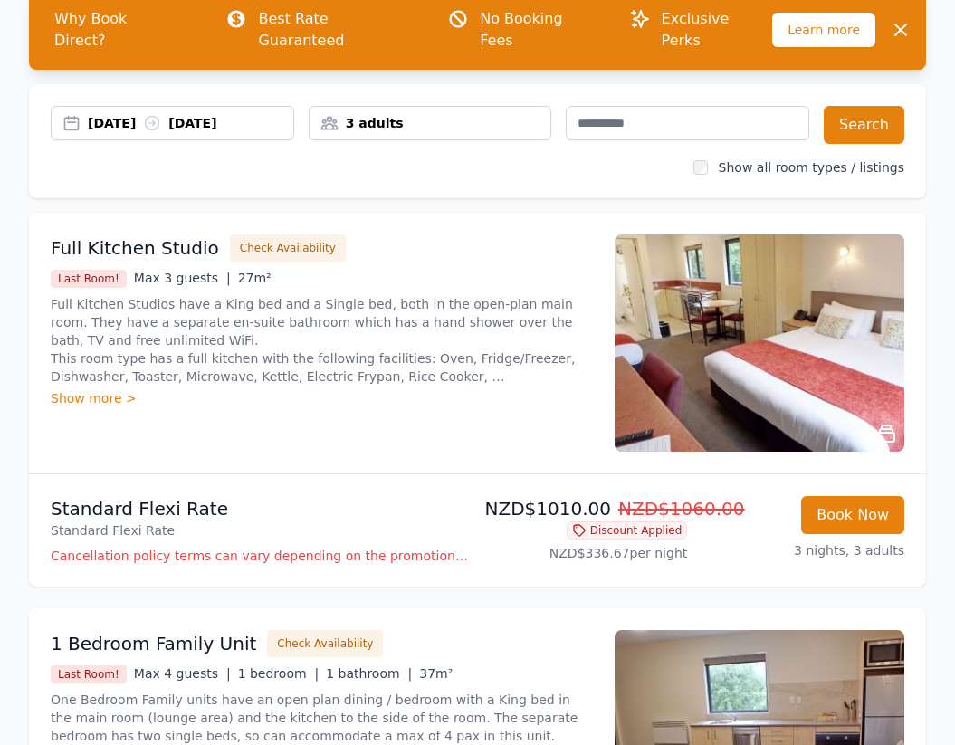
scroll to position [108, 0]
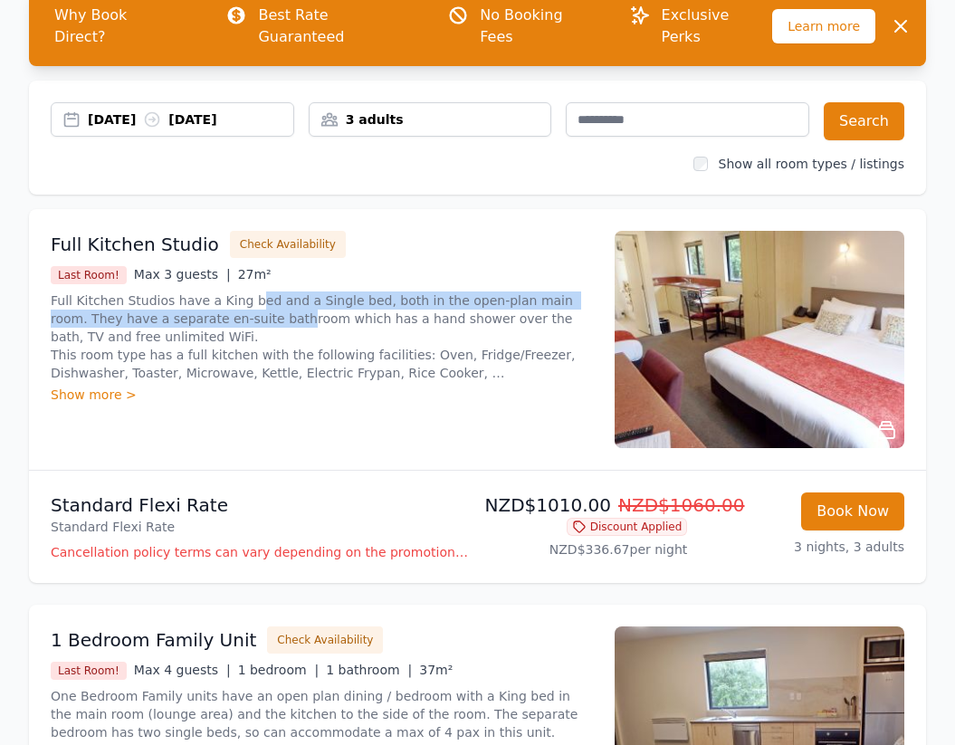
drag, startPoint x: 248, startPoint y: 271, endPoint x: 252, endPoint y: 298, distance: 27.5
click at [253, 299] on p "Full Kitchen Studios have a King bed and a Single bed, both in the open-plan ma…" at bounding box center [322, 336] width 542 height 90
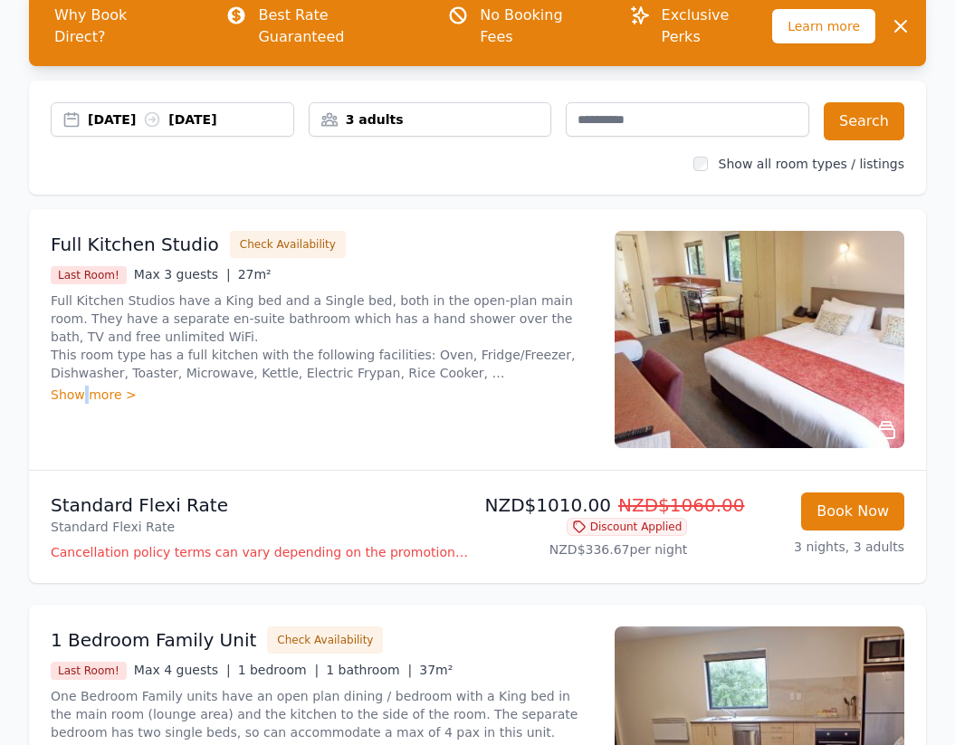
click at [84, 386] on div "Show more >" at bounding box center [322, 395] width 542 height 18
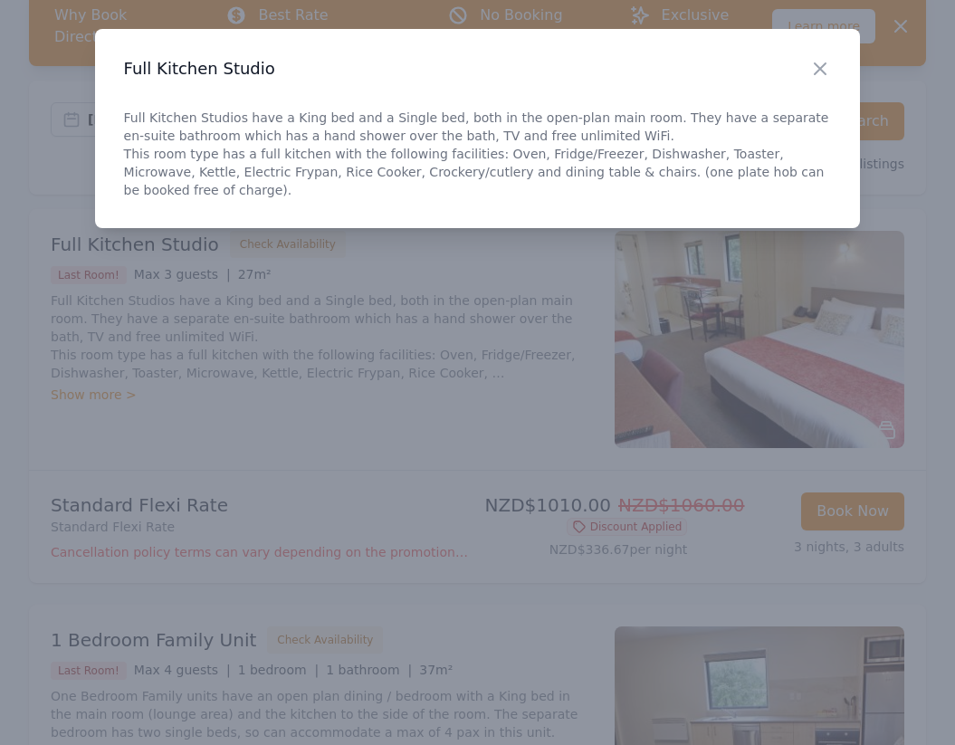
click at [804, 71] on h3 "Full Kitchen Studio" at bounding box center [478, 69] width 708 height 22
click at [816, 77] on icon "button" at bounding box center [820, 69] width 22 height 22
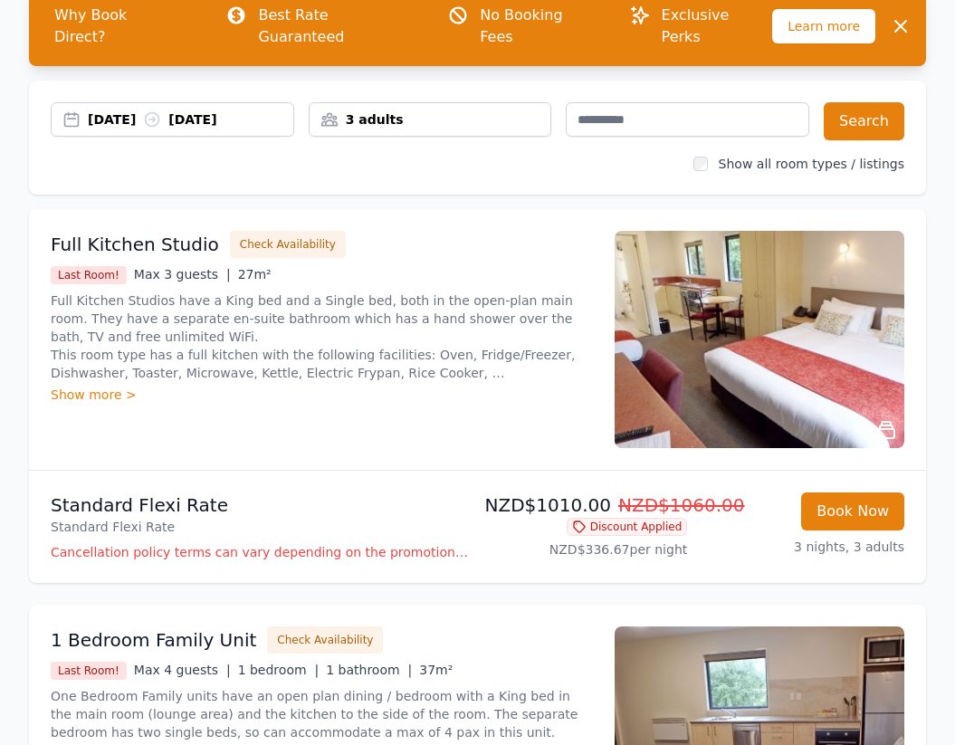
click at [736, 300] on img at bounding box center [759, 339] width 290 height 217
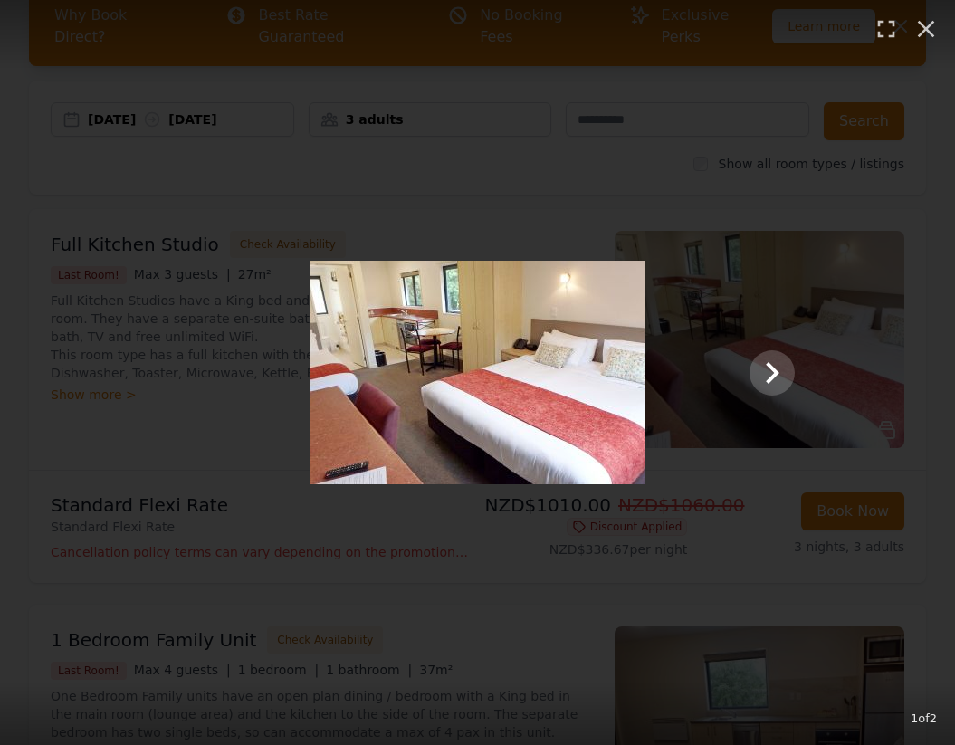
click at [838, 251] on div "1 of 2" at bounding box center [477, 372] width 955 height 745
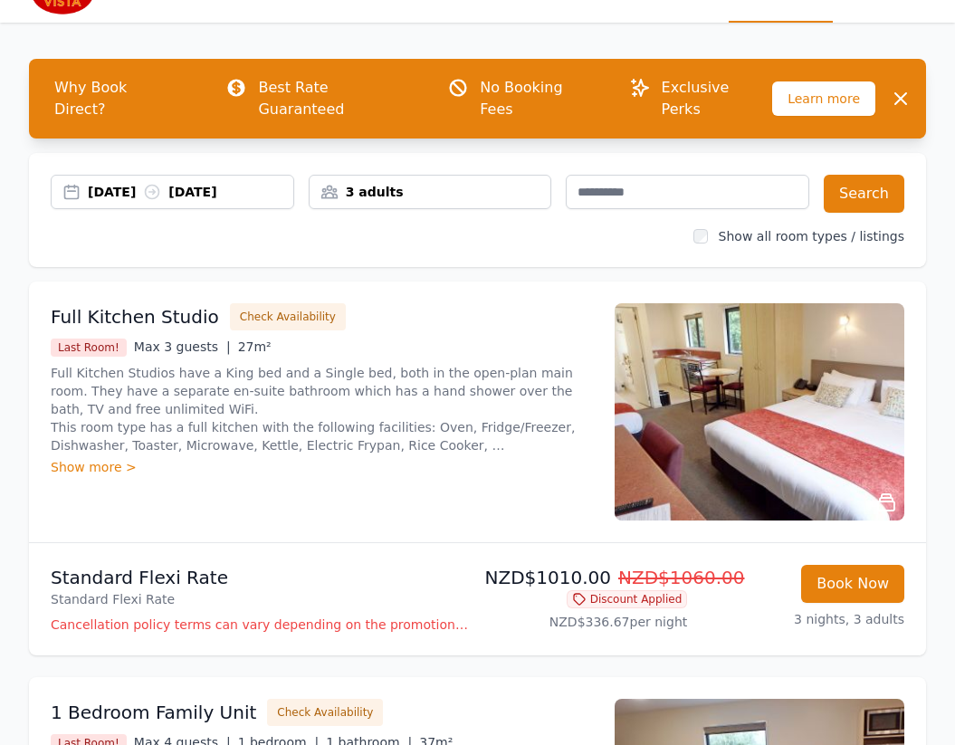
scroll to position [0, 0]
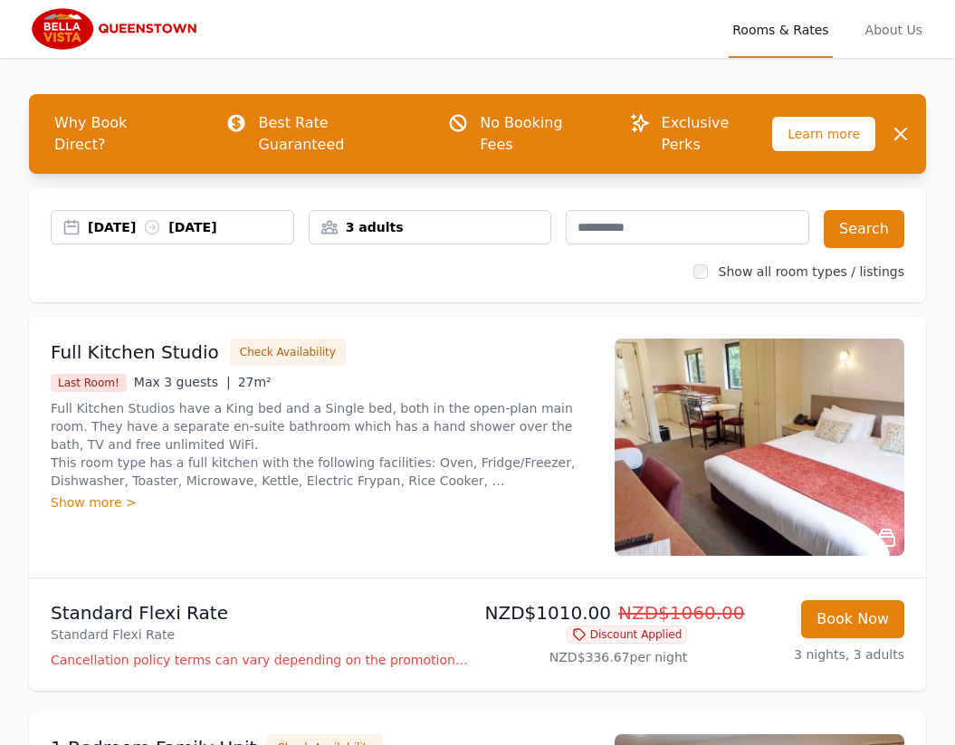
click at [161, 32] on img at bounding box center [116, 28] width 175 height 43
click at [62, 19] on img at bounding box center [116, 28] width 175 height 43
